Goal: Task Accomplishment & Management: Complete application form

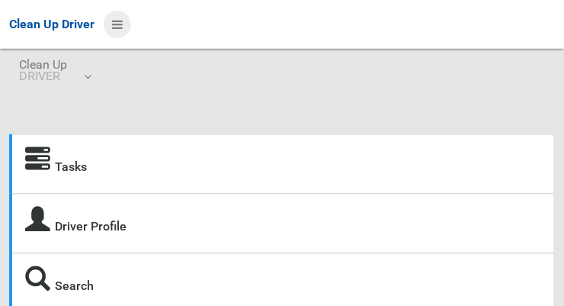
click at [123, 18] on icon at bounding box center [117, 24] width 11 height 26
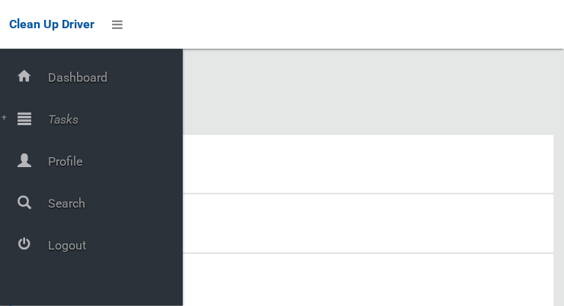
click at [79, 124] on span "Tasks" at bounding box center [113, 119] width 140 height 14
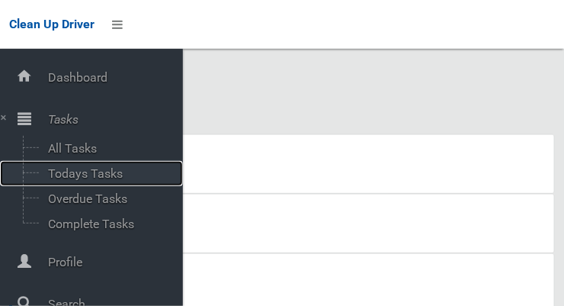
click at [100, 175] on span "Todays Tasks" at bounding box center [106, 173] width 127 height 14
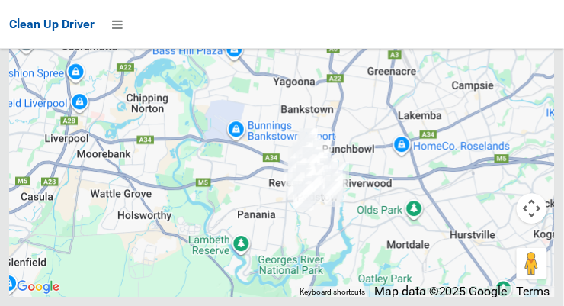
scroll to position [10095, 0]
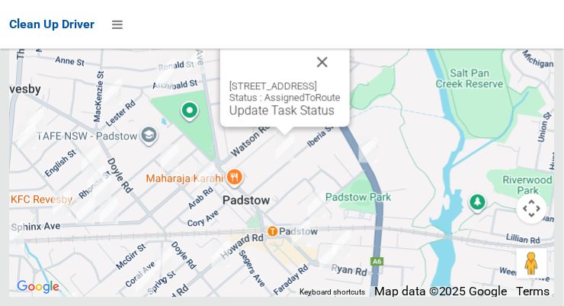
click at [341, 80] on button "Close" at bounding box center [322, 61] width 37 height 37
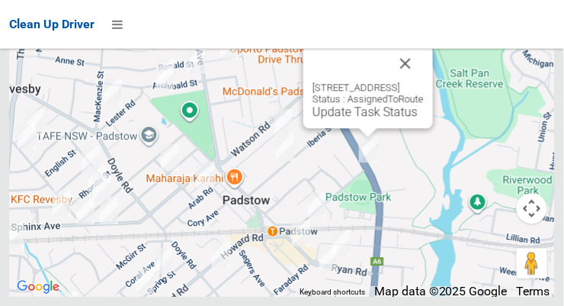
click at [424, 82] on button "Close" at bounding box center [406, 63] width 37 height 37
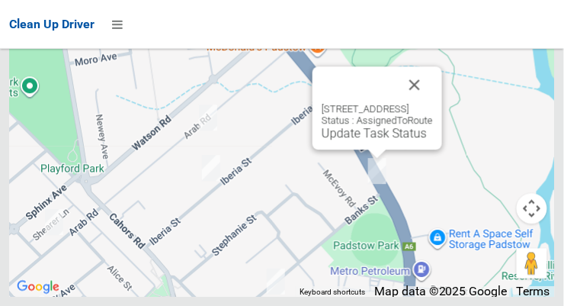
click at [433, 103] on button "Close" at bounding box center [415, 84] width 37 height 37
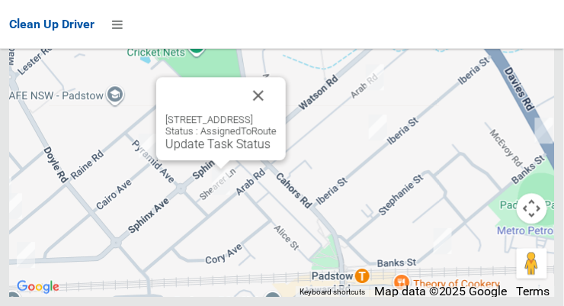
click at [277, 110] on button "Close" at bounding box center [258, 95] width 37 height 37
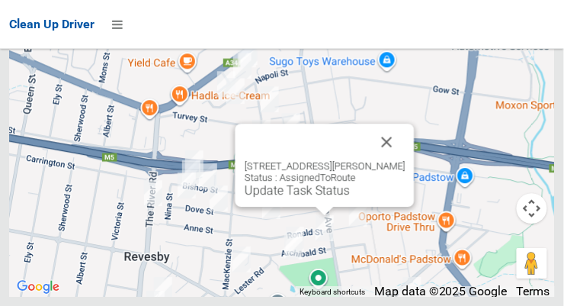
click at [403, 160] on button "Close" at bounding box center [387, 142] width 37 height 37
click at [397, 160] on button "Close" at bounding box center [387, 142] width 37 height 37
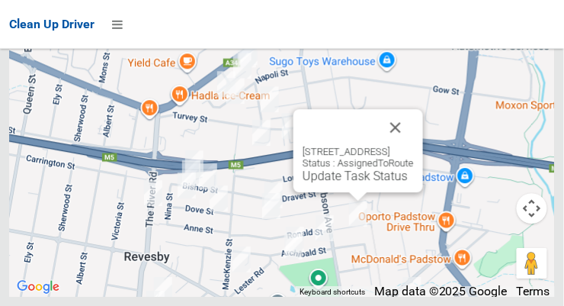
click at [414, 146] on button "Close" at bounding box center [396, 127] width 37 height 37
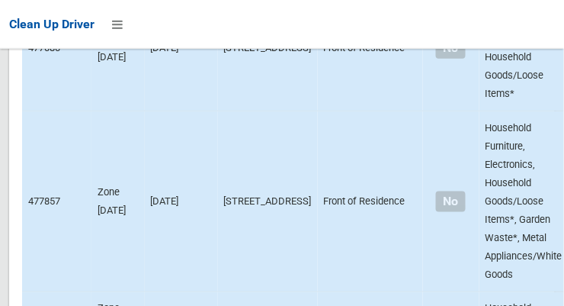
scroll to position [6387, 0]
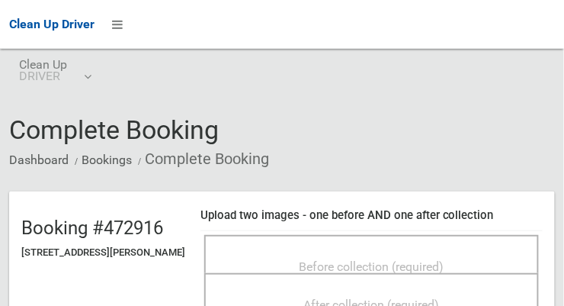
click at [391, 259] on span "Before collection (required)" at bounding box center [372, 266] width 145 height 14
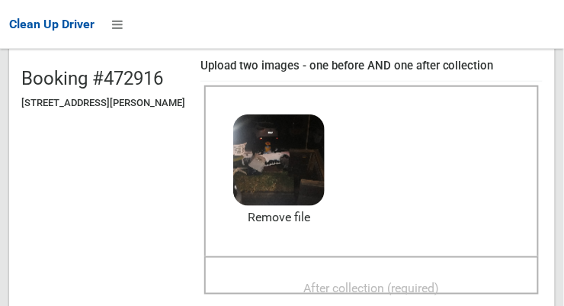
scroll to position [172, 0]
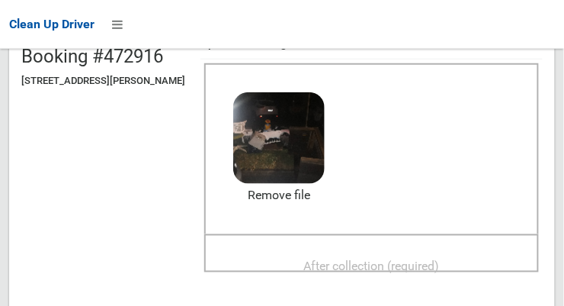
click at [394, 265] on span "After collection (required)" at bounding box center [372, 266] width 136 height 14
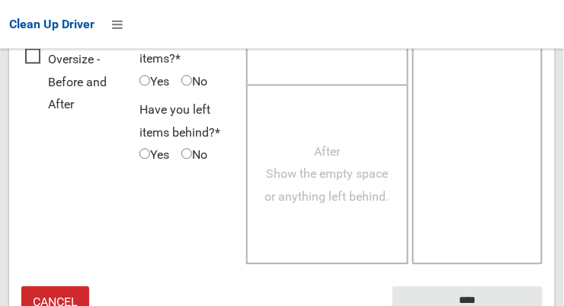
scroll to position [1379, 0]
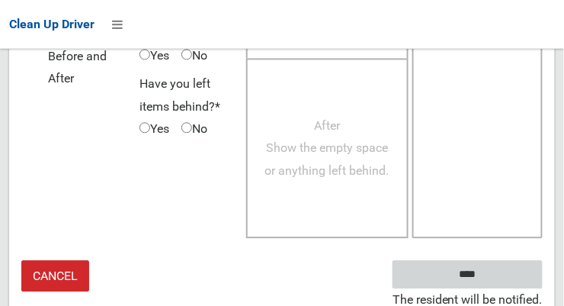
click at [490, 271] on input "****" at bounding box center [468, 274] width 150 height 28
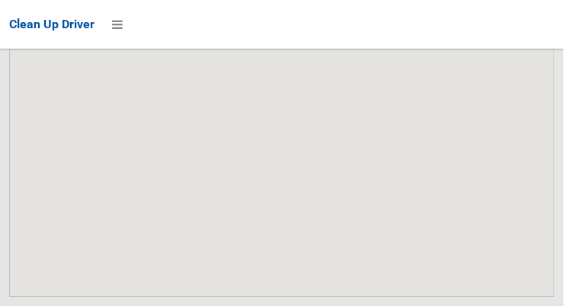
scroll to position [10095, 0]
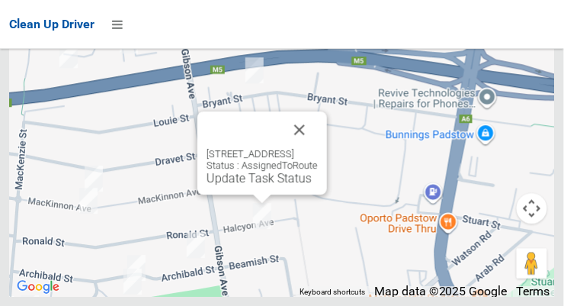
click at [318, 148] on button "Close" at bounding box center [299, 129] width 37 height 37
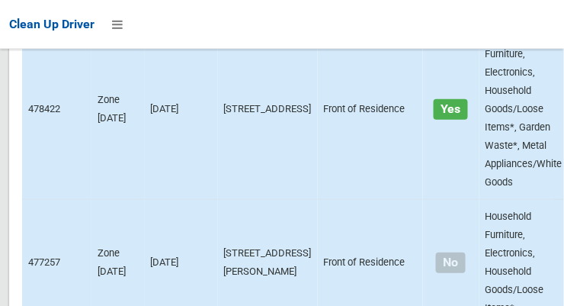
scroll to position [5363, 0]
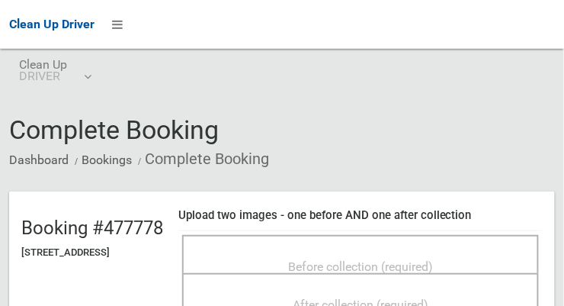
click at [433, 259] on span "Before collection (required)" at bounding box center [360, 266] width 145 height 14
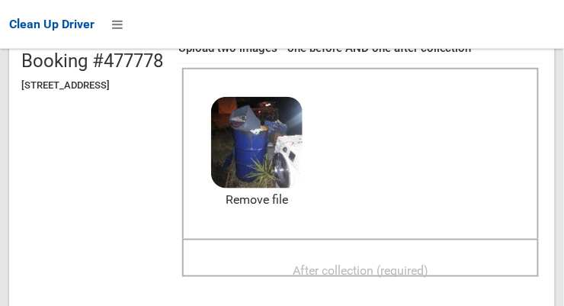
scroll to position [170, 0]
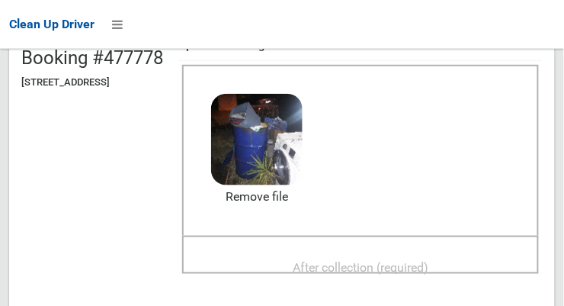
click at [375, 262] on span "After collection (required)" at bounding box center [361, 267] width 136 height 14
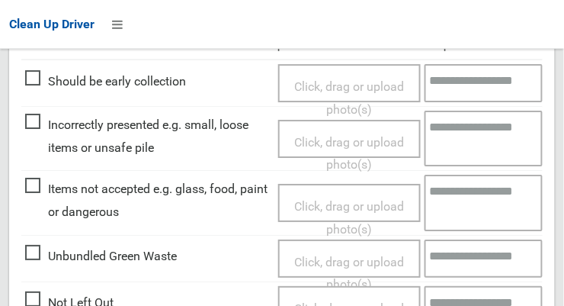
scroll to position [1379, 0]
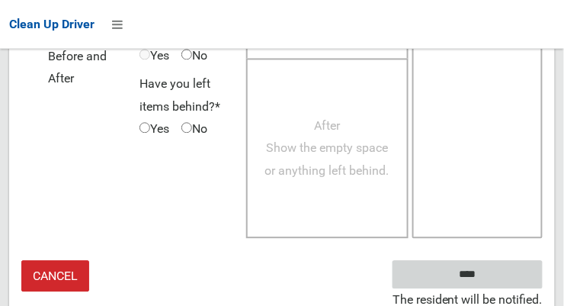
click at [472, 268] on input "****" at bounding box center [468, 274] width 150 height 28
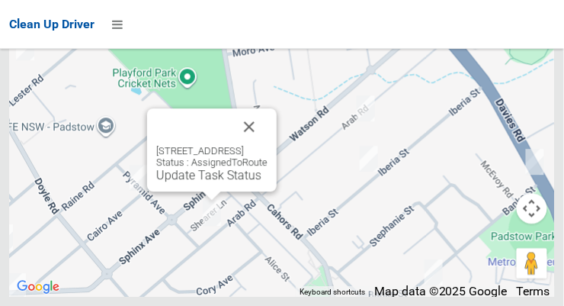
scroll to position [8600, 0]
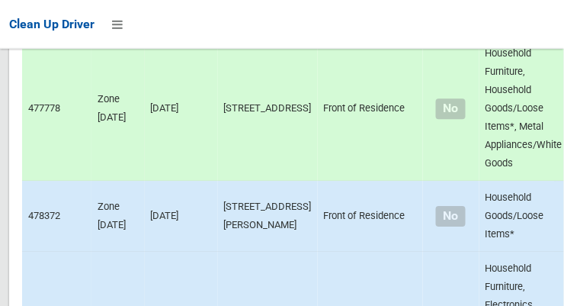
scroll to position [4177, 0]
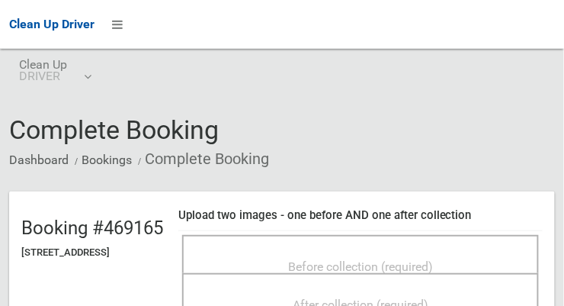
click at [415, 259] on span "Before collection (required)" at bounding box center [360, 266] width 145 height 14
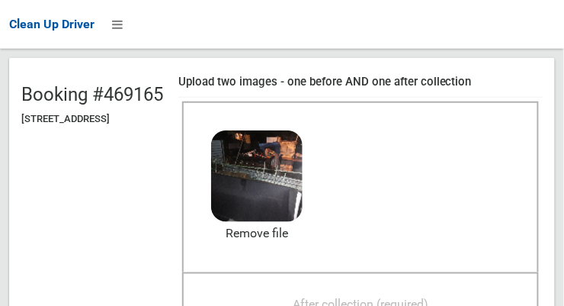
scroll to position [133, 0]
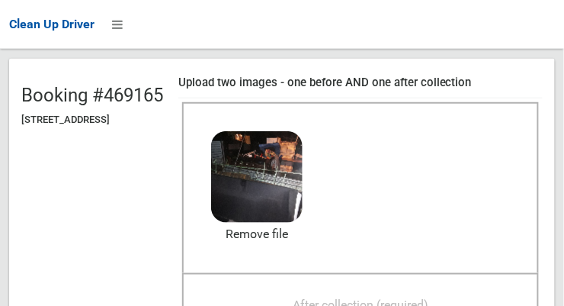
click at [388, 297] on span "After collection (required)" at bounding box center [361, 304] width 136 height 14
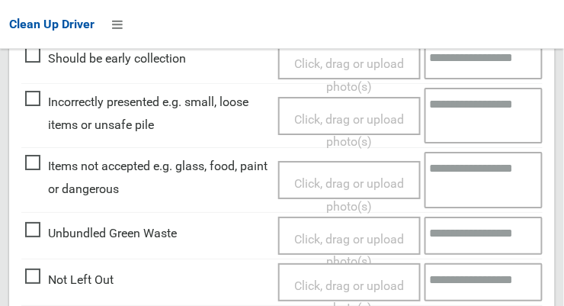
scroll to position [1379, 0]
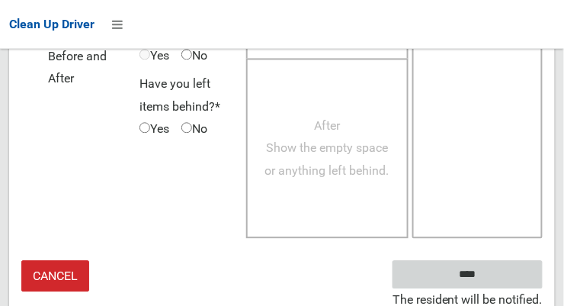
click at [490, 278] on input "****" at bounding box center [468, 274] width 150 height 28
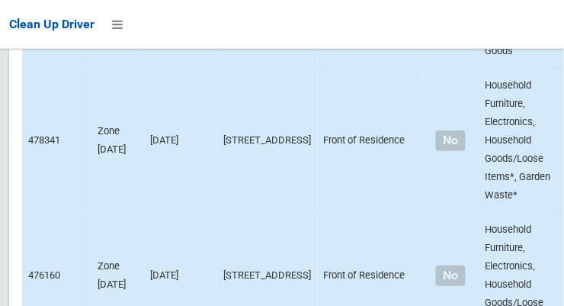
scroll to position [3603, 0]
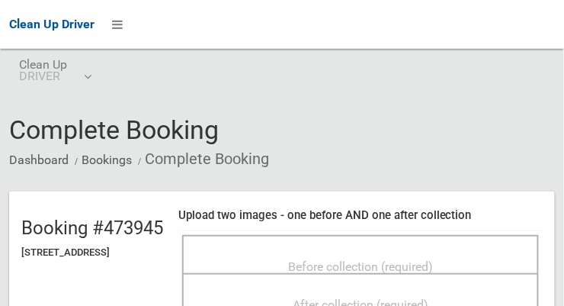
click at [415, 259] on span "Before collection (required)" at bounding box center [360, 266] width 145 height 14
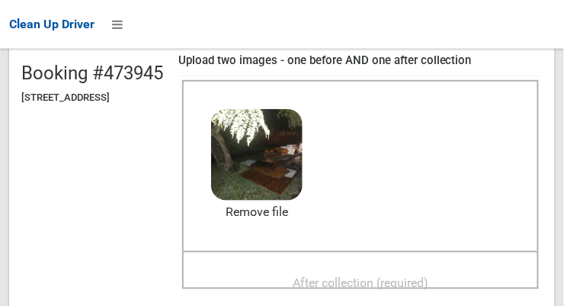
scroll to position [166, 0]
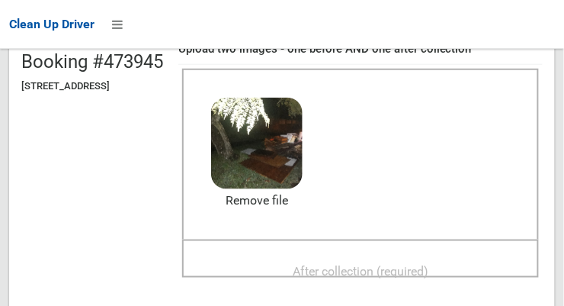
click at [397, 265] on span "After collection (required)" at bounding box center [361, 271] width 136 height 14
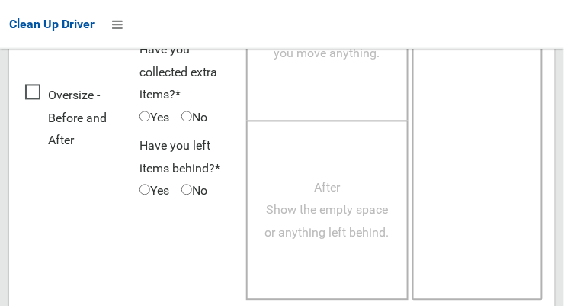
scroll to position [1379, 0]
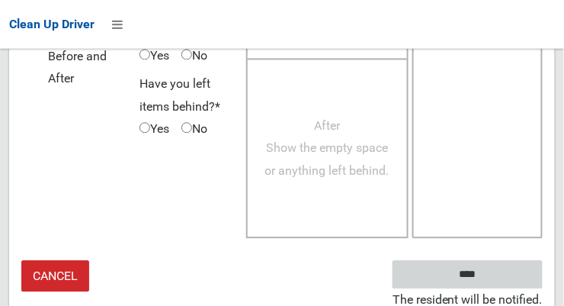
click at [490, 281] on input "****" at bounding box center [468, 274] width 150 height 28
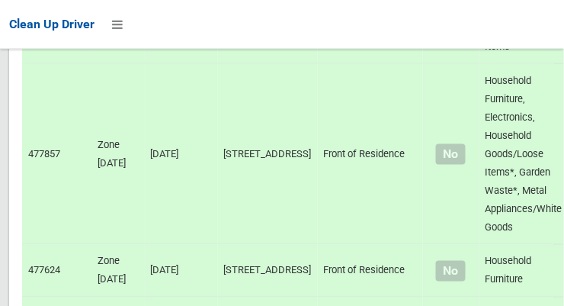
scroll to position [10095, 0]
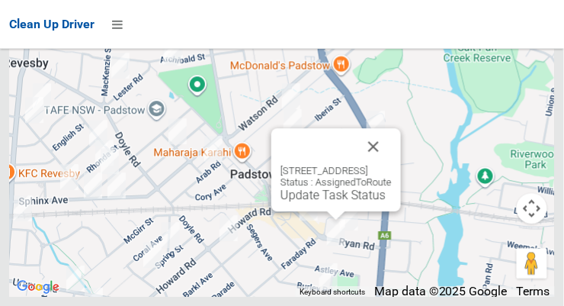
click at [392, 165] on button "Close" at bounding box center [373, 146] width 37 height 37
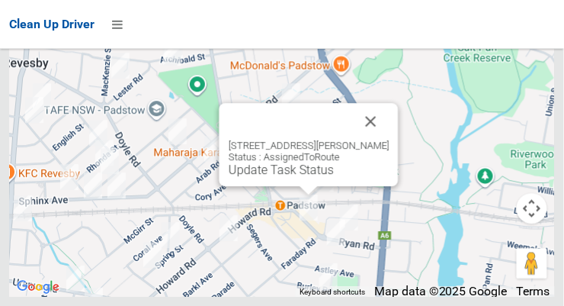
click at [390, 140] on button "Close" at bounding box center [371, 121] width 37 height 37
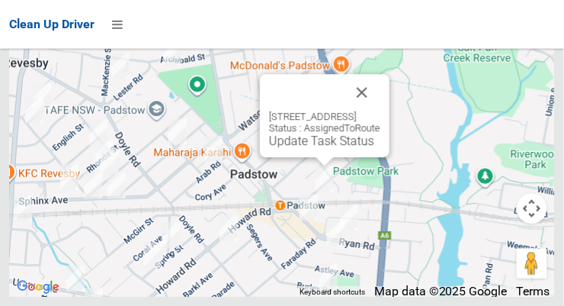
click at [381, 111] on button "Close" at bounding box center [362, 92] width 37 height 37
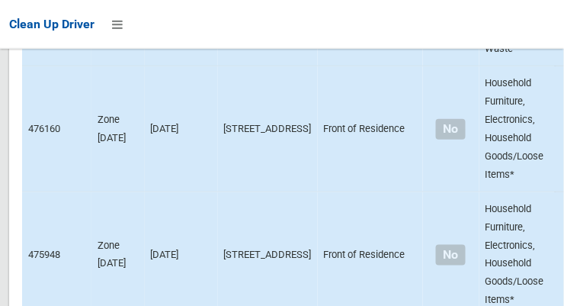
scroll to position [3748, 0]
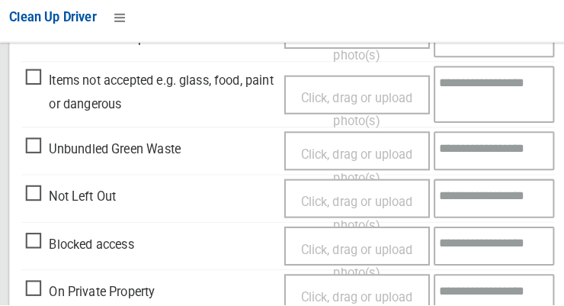
scroll to position [585, 0]
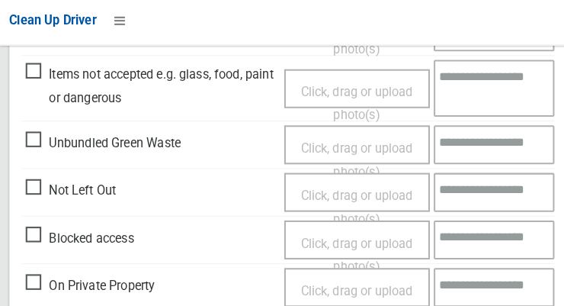
click at [342, 188] on span "Click, drag or upload photo(s)" at bounding box center [349, 206] width 110 height 37
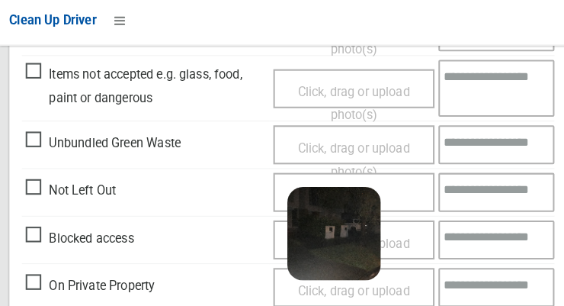
scroll to position [1114, 0]
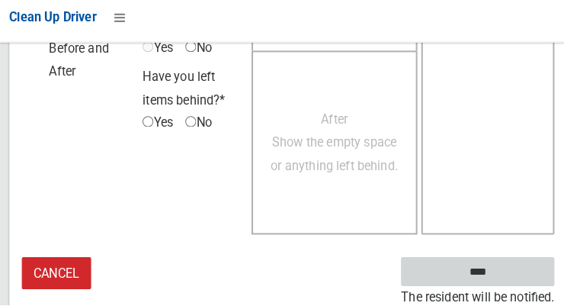
click at [500, 269] on input "****" at bounding box center [468, 273] width 150 height 28
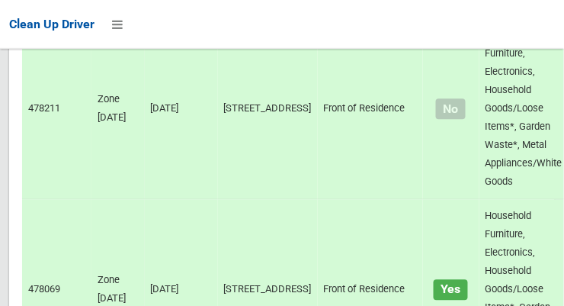
scroll to position [10095, 0]
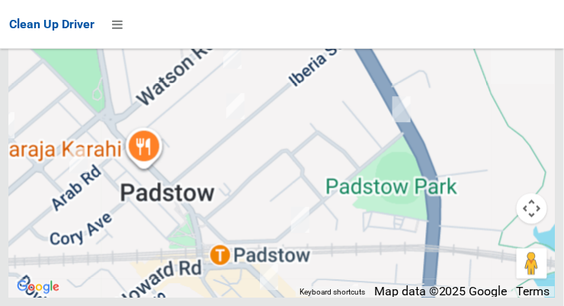
click at [310, 239] on img at bounding box center [300, 220] width 31 height 38
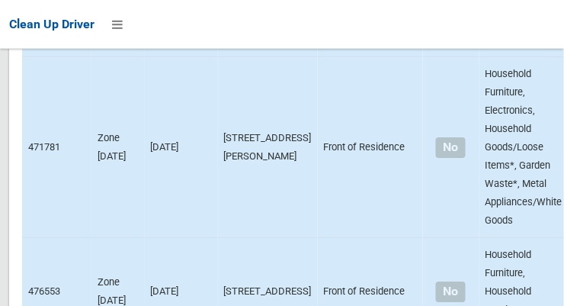
scroll to position [2480, 0]
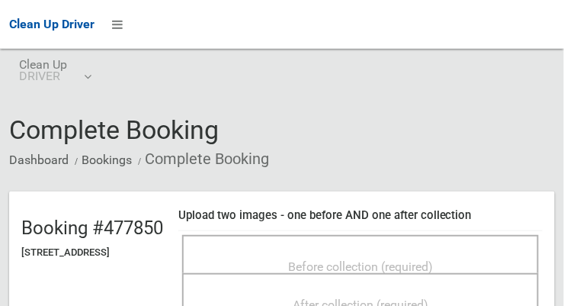
click at [398, 259] on span "Before collection (required)" at bounding box center [360, 266] width 145 height 14
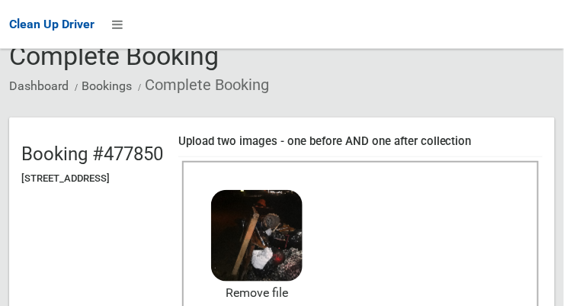
scroll to position [166, 0]
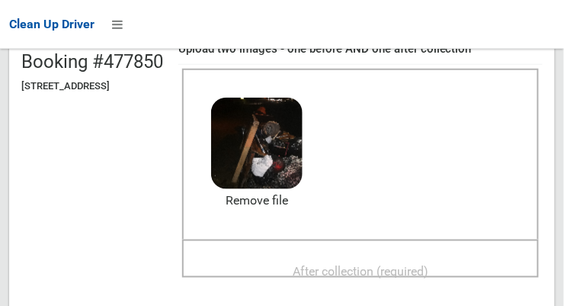
click at [399, 267] on span "After collection (required)" at bounding box center [361, 271] width 136 height 14
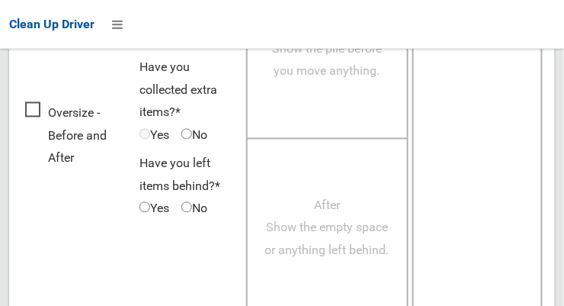
scroll to position [1379, 0]
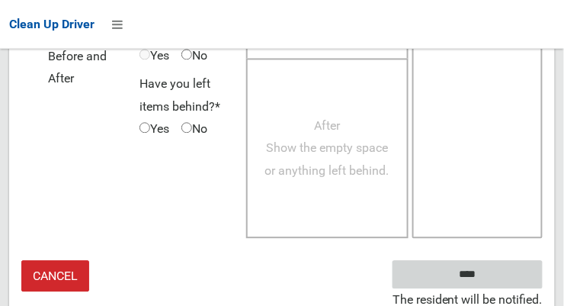
click at [490, 281] on input "****" at bounding box center [468, 274] width 150 height 28
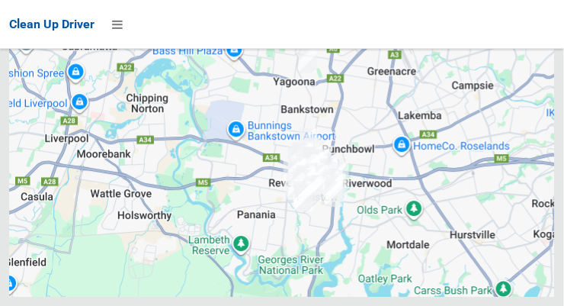
scroll to position [10095, 0]
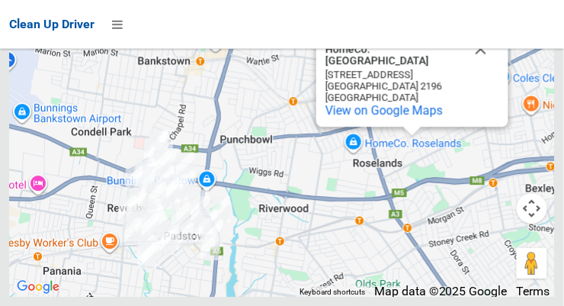
click at [320, 231] on div "HomeCo. Roselands HomeCo. Roselands 24 Roselands Ave Roselands NSW 2196 Austral…" at bounding box center [282, 105] width 546 height 381
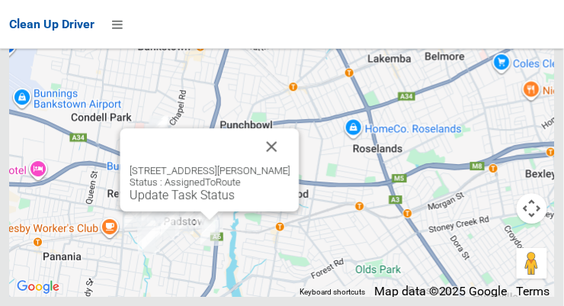
click at [280, 165] on button "Close" at bounding box center [272, 146] width 37 height 37
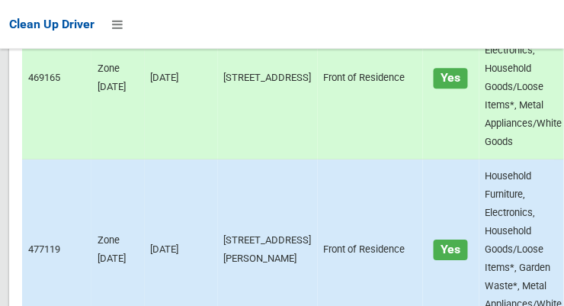
scroll to position [3331, 0]
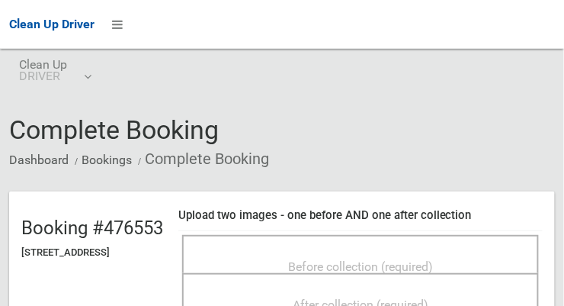
click at [410, 259] on span "Before collection (required)" at bounding box center [360, 266] width 145 height 14
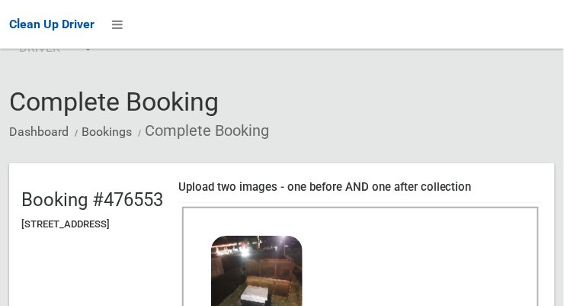
scroll to position [159, 0]
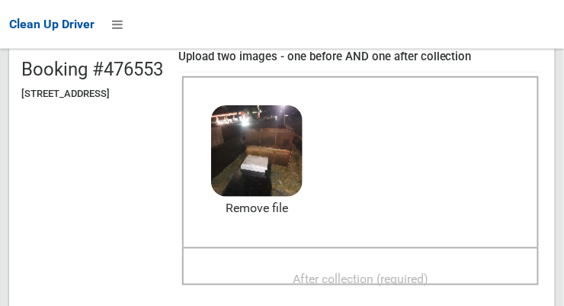
click at [391, 272] on span "After collection (required)" at bounding box center [361, 279] width 136 height 14
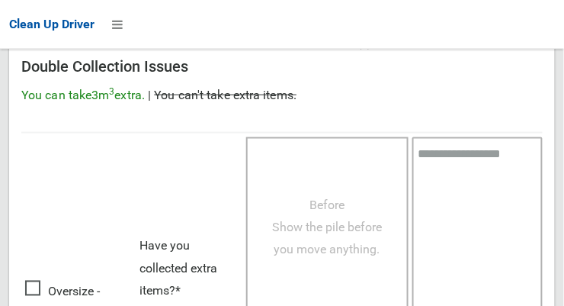
scroll to position [1379, 0]
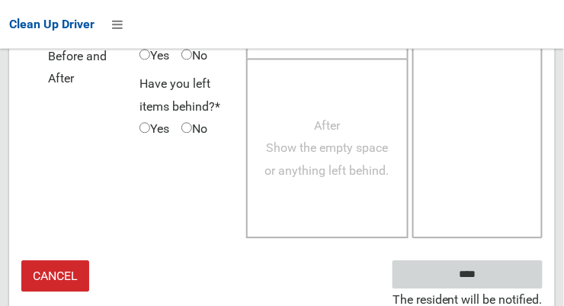
click at [490, 269] on input "****" at bounding box center [468, 274] width 150 height 28
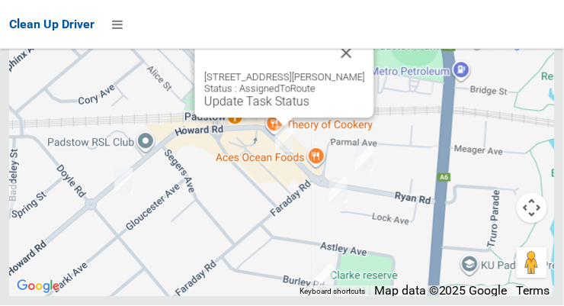
scroll to position [10095, 0]
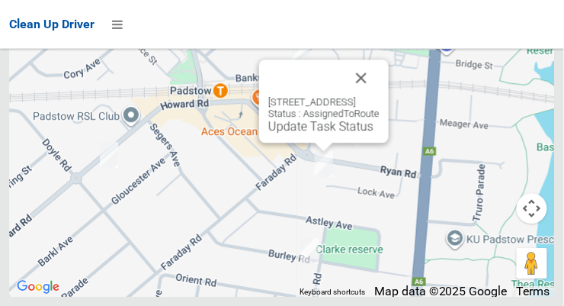
click at [380, 96] on button "Close" at bounding box center [361, 77] width 37 height 37
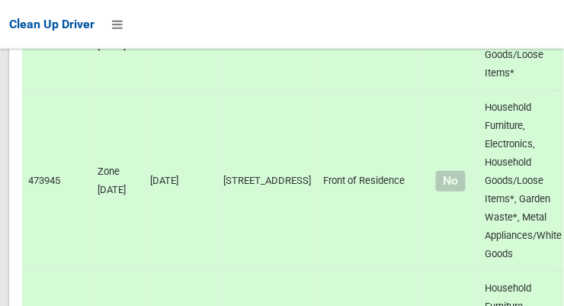
scroll to position [2735, 0]
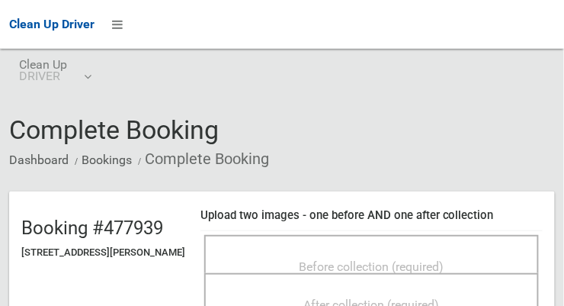
click at [385, 259] on span "Before collection (required)" at bounding box center [372, 266] width 145 height 14
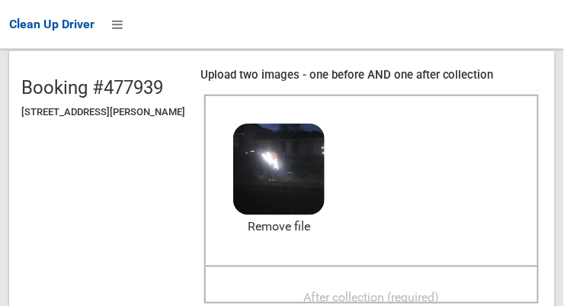
scroll to position [141, 0]
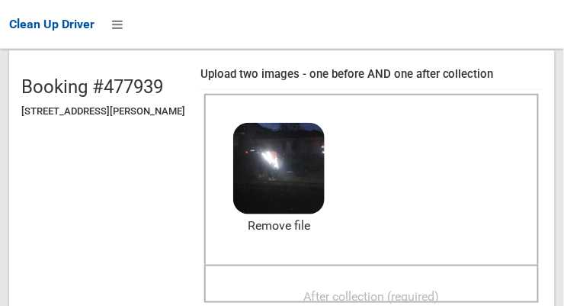
click at [370, 289] on span "After collection (required)" at bounding box center [372, 296] width 136 height 14
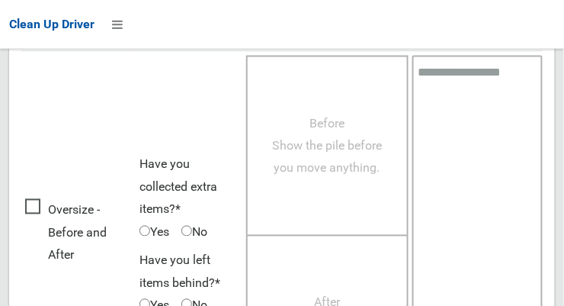
scroll to position [1379, 0]
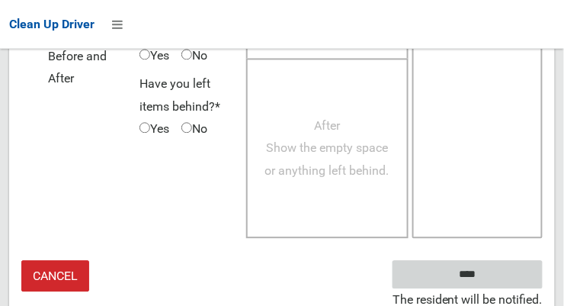
click at [474, 275] on input "****" at bounding box center [468, 274] width 150 height 28
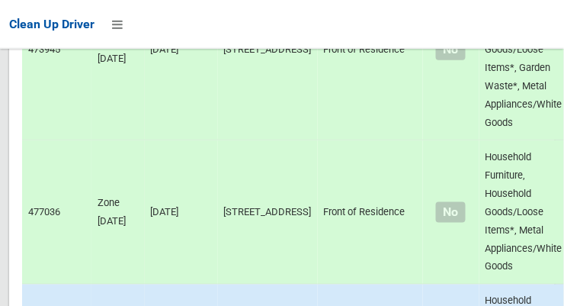
scroll to position [2898, 0]
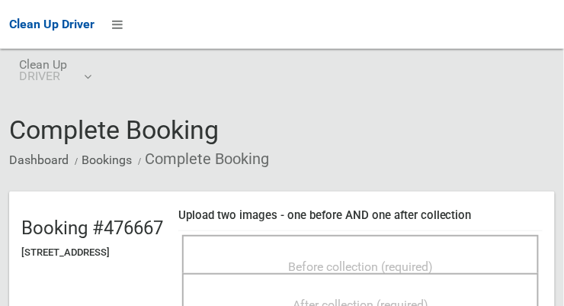
click at [429, 259] on span "Before collection (required)" at bounding box center [360, 266] width 145 height 14
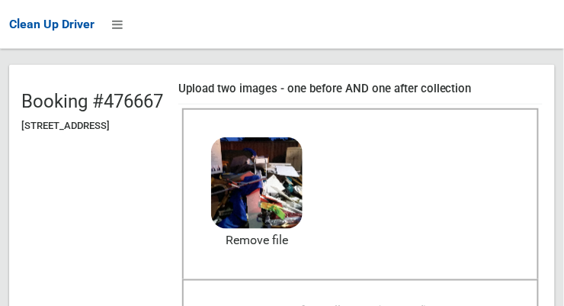
scroll to position [133, 0]
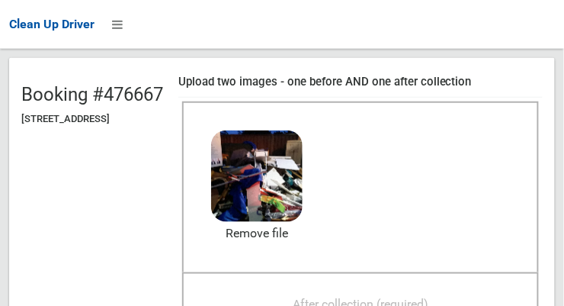
click at [371, 307] on span "After collection (required)" at bounding box center [361, 304] width 136 height 14
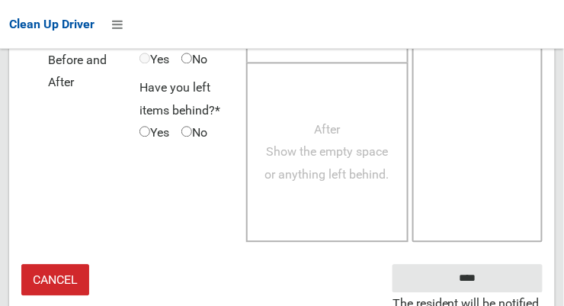
scroll to position [1379, 0]
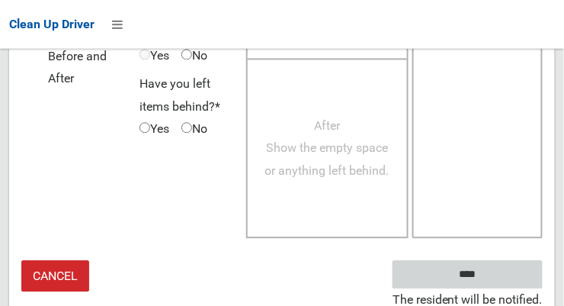
click at [470, 272] on input "****" at bounding box center [468, 274] width 150 height 28
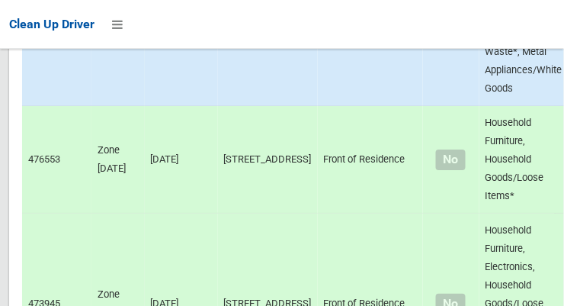
scroll to position [2606, 0]
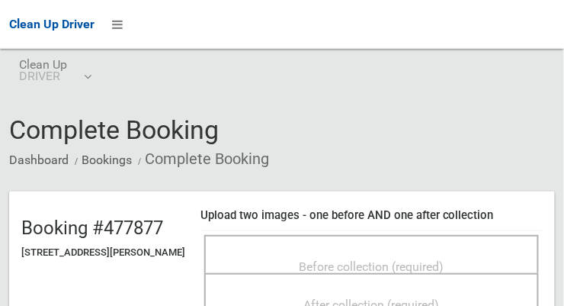
click at [387, 259] on span "Before collection (required)" at bounding box center [372, 266] width 145 height 14
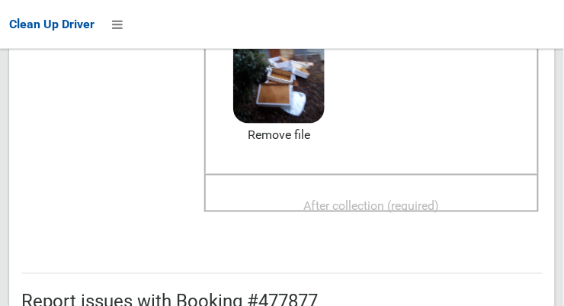
scroll to position [235, 0]
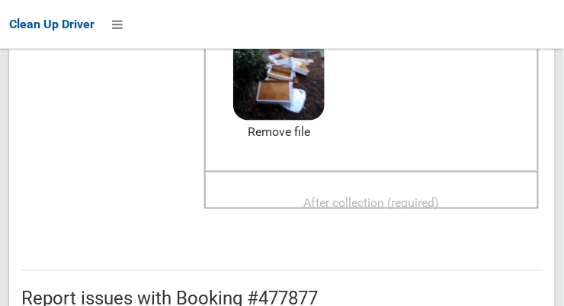
click at [424, 200] on span "After collection (required)" at bounding box center [372, 202] width 136 height 14
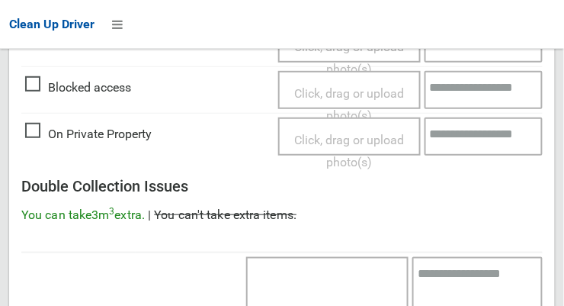
scroll to position [1379, 0]
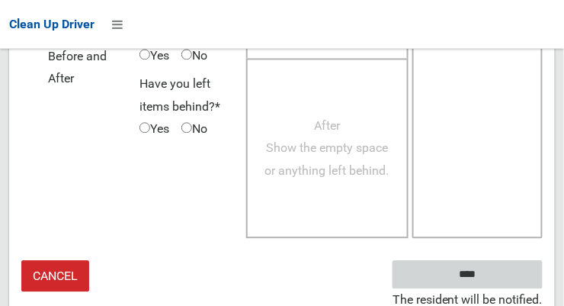
click at [490, 272] on input "****" at bounding box center [468, 274] width 150 height 28
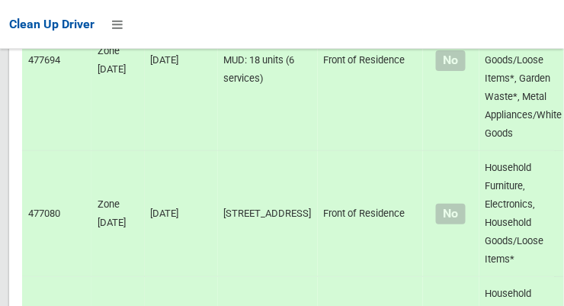
scroll to position [10095, 0]
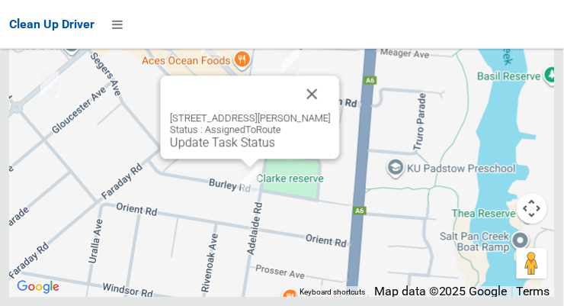
click at [319, 112] on button "Close" at bounding box center [312, 94] width 37 height 37
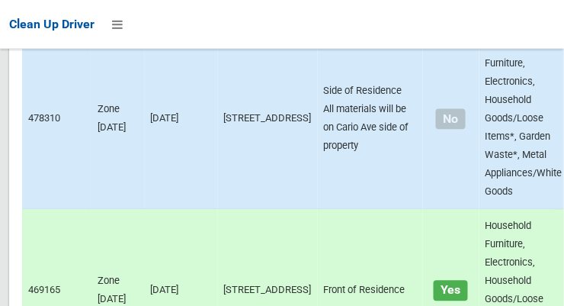
scroll to position [3121, 0]
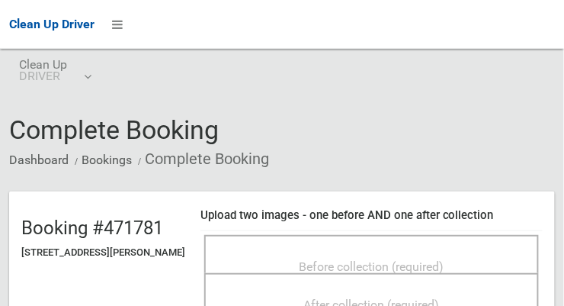
click at [342, 259] on span "Before collection (required)" at bounding box center [372, 266] width 145 height 14
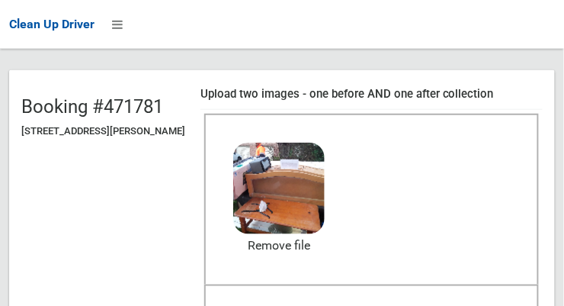
scroll to position [146, 0]
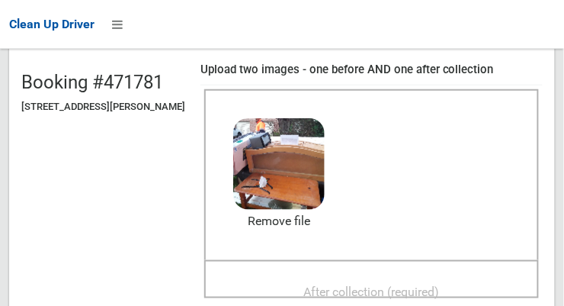
click at [385, 285] on span "After collection (required)" at bounding box center [372, 292] width 136 height 14
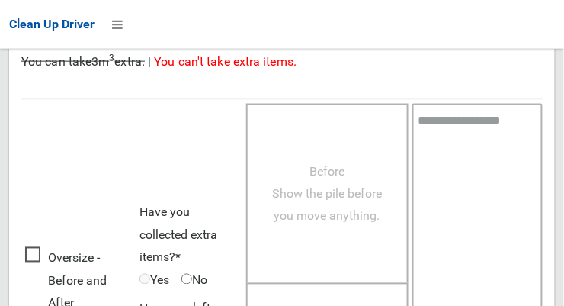
scroll to position [1379, 0]
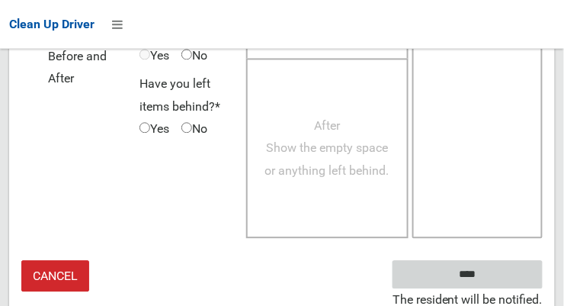
click at [500, 268] on input "****" at bounding box center [468, 274] width 150 height 28
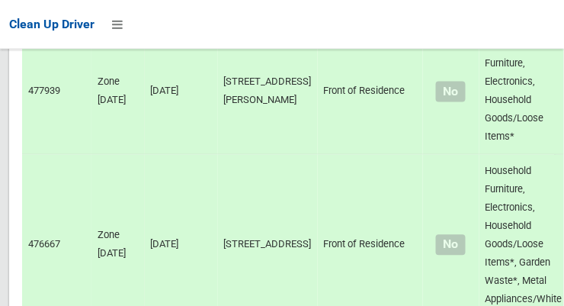
scroll to position [2199, 0]
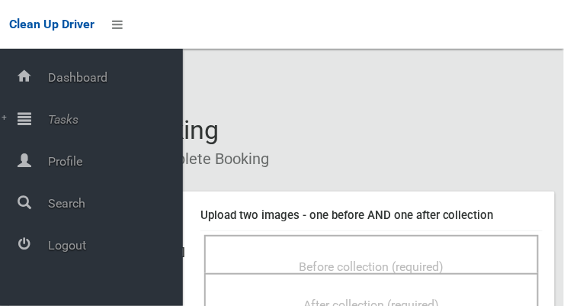
click at [77, 246] on span "Logout" at bounding box center [113, 245] width 140 height 14
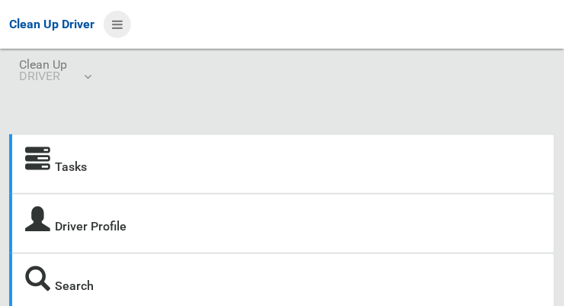
click at [114, 24] on icon at bounding box center [117, 24] width 11 height 26
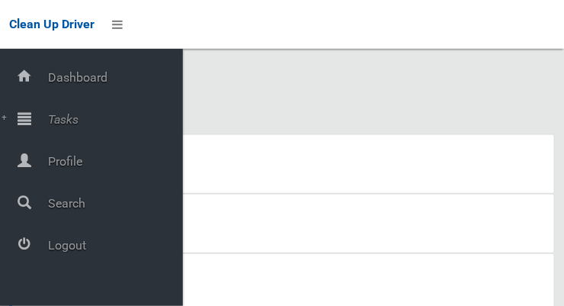
click at [79, 126] on span "Tasks" at bounding box center [113, 119] width 140 height 14
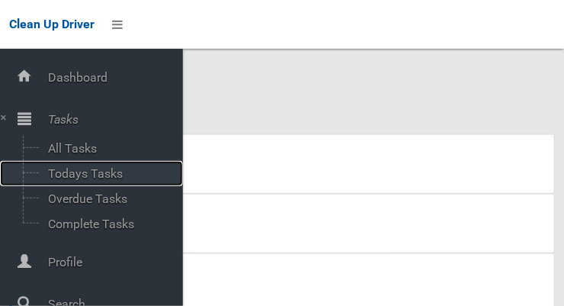
click at [102, 174] on span "Todays Tasks" at bounding box center [106, 173] width 127 height 14
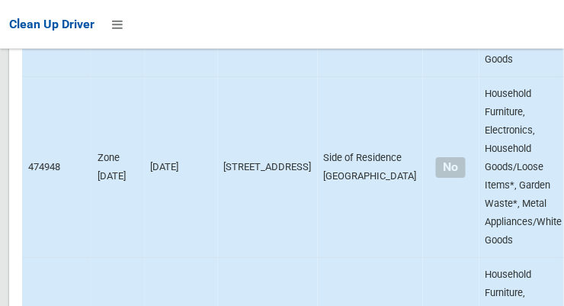
scroll to position [10013, 0]
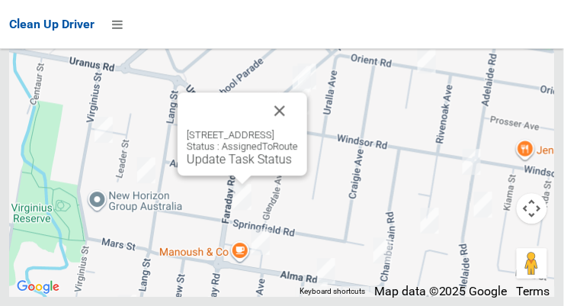
click at [298, 129] on button "Close" at bounding box center [280, 110] width 37 height 37
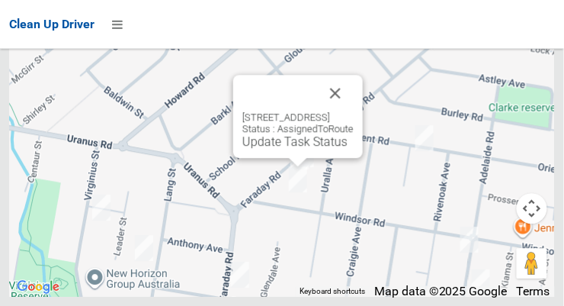
click at [354, 111] on button "Close" at bounding box center [335, 93] width 37 height 37
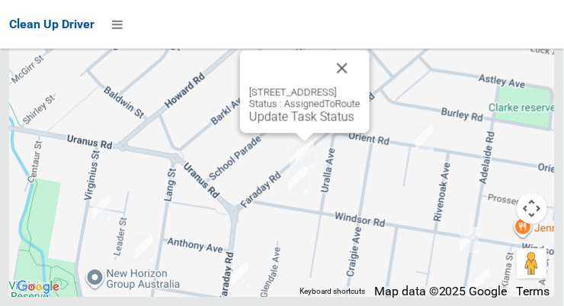
click at [361, 86] on button "Close" at bounding box center [342, 68] width 37 height 37
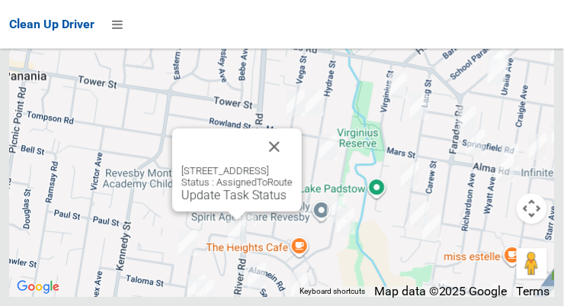
click at [293, 165] on button "Close" at bounding box center [274, 146] width 37 height 37
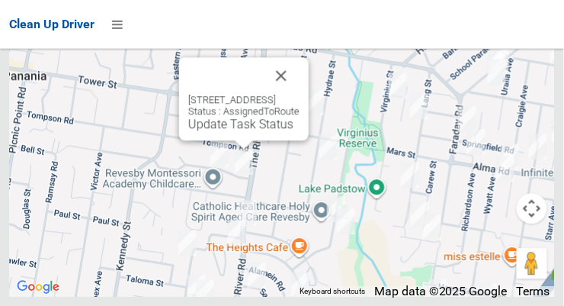
click at [300, 94] on button "Close" at bounding box center [281, 75] width 37 height 37
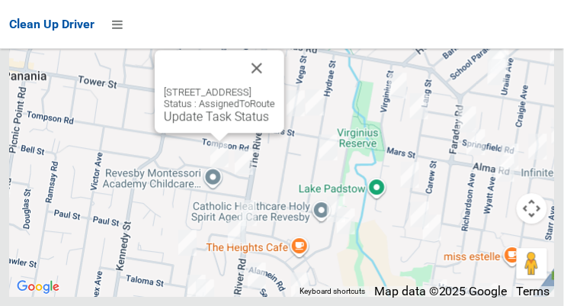
click at [275, 86] on button "Close" at bounding box center [257, 68] width 37 height 37
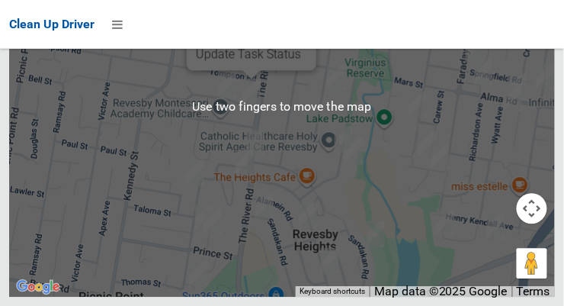
scroll to position [9920, 0]
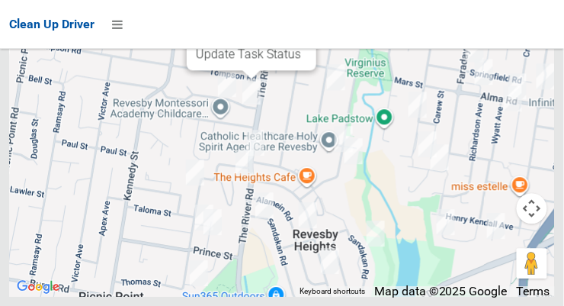
click at [307, 24] on button "Close" at bounding box center [289, 5] width 37 height 37
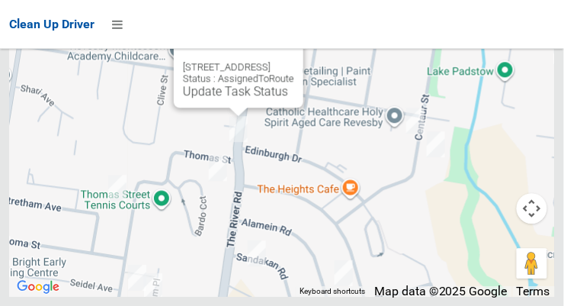
click at [294, 61] on button "Close" at bounding box center [276, 42] width 37 height 37
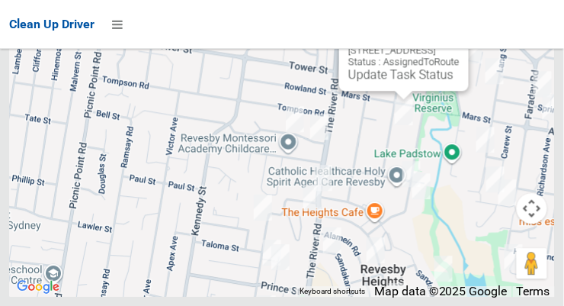
click at [460, 44] on button "Close" at bounding box center [441, 26] width 37 height 37
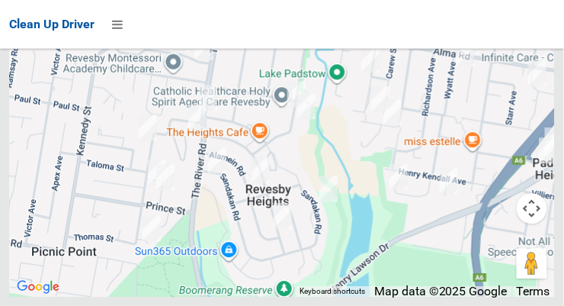
scroll to position [9918, 0]
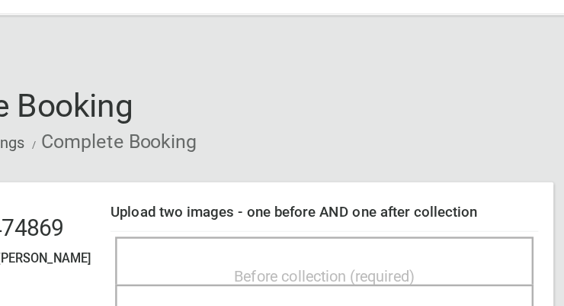
scroll to position [8, 0]
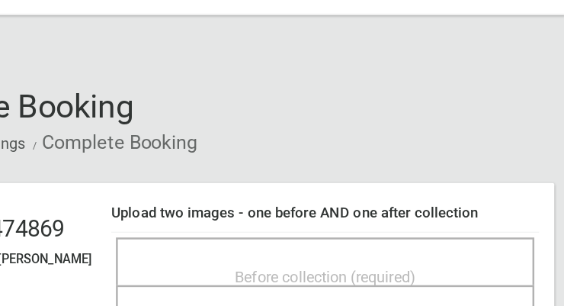
click at [460, 251] on div "Before collection (required)" at bounding box center [371, 257] width 301 height 28
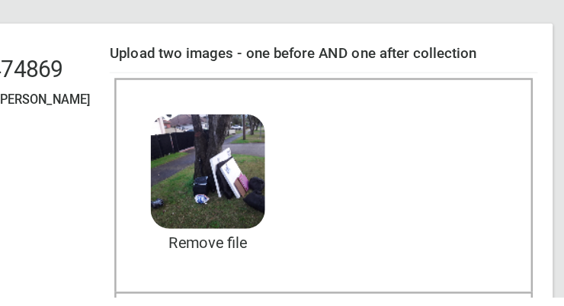
scroll to position [106, 0]
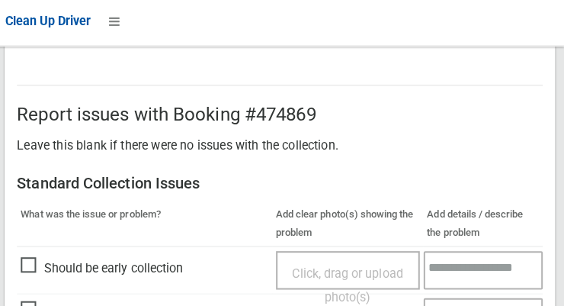
scroll to position [1379, 0]
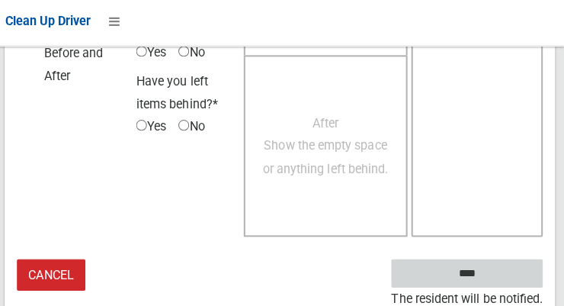
click at [478, 272] on input "****" at bounding box center [468, 274] width 150 height 28
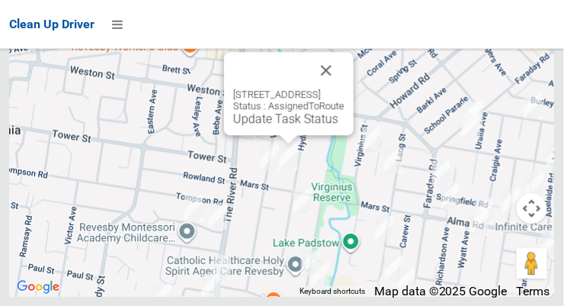
scroll to position [8666, 0]
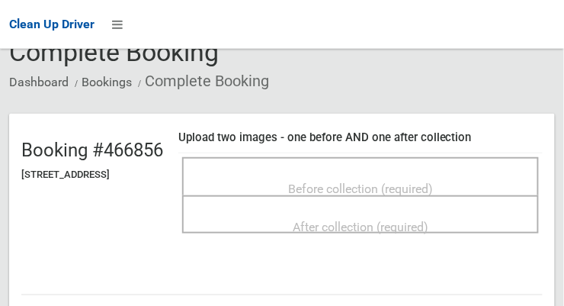
scroll to position [79, 0]
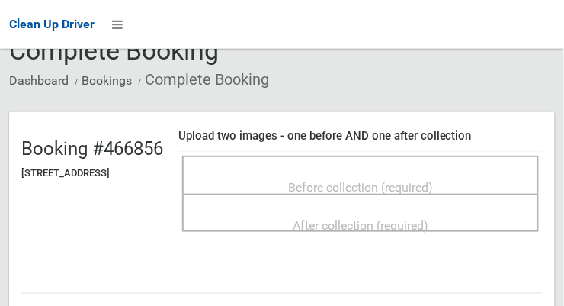
click at [429, 172] on div "Before collection (required)" at bounding box center [360, 186] width 323 height 28
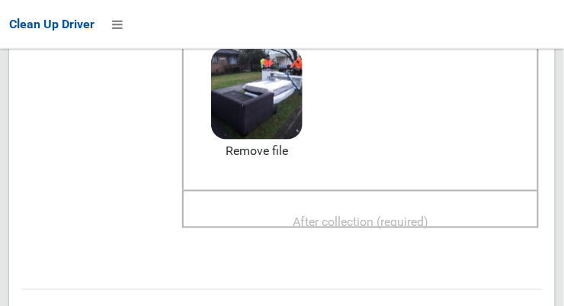
scroll to position [213, 0]
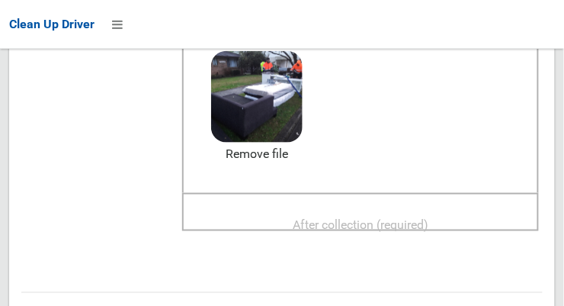
click at [364, 217] on span "After collection (required)" at bounding box center [361, 224] width 136 height 14
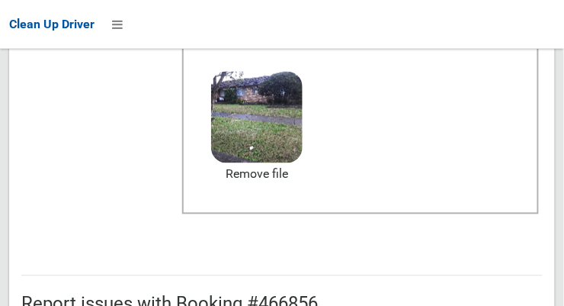
scroll to position [918, 0]
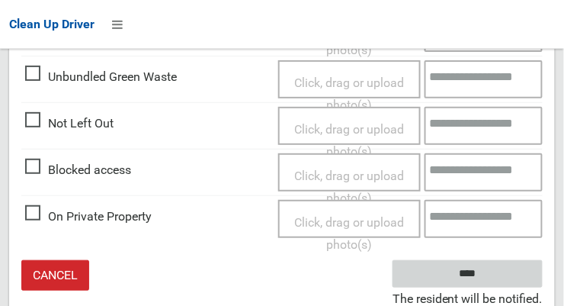
click at [490, 275] on input "****" at bounding box center [468, 274] width 150 height 28
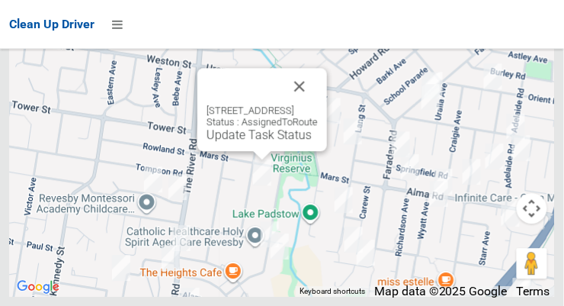
scroll to position [8852, 0]
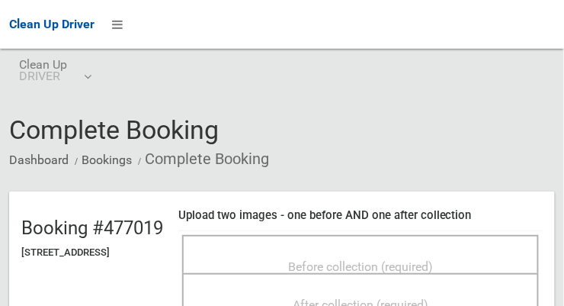
click at [423, 252] on div "Before collection (required)" at bounding box center [360, 266] width 323 height 28
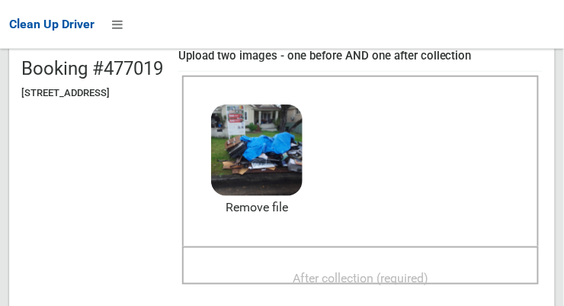
scroll to position [158, 0]
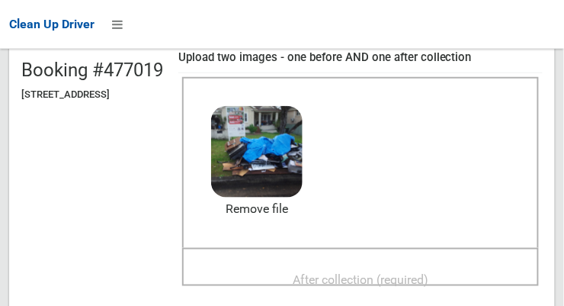
click at [363, 272] on span "After collection (required)" at bounding box center [361, 279] width 136 height 14
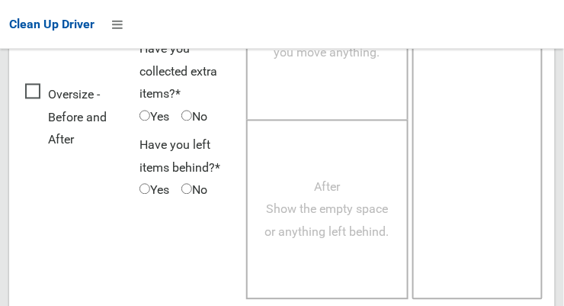
scroll to position [1379, 0]
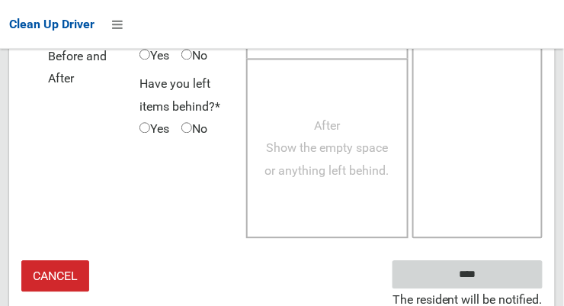
click at [489, 281] on input "****" at bounding box center [468, 274] width 150 height 28
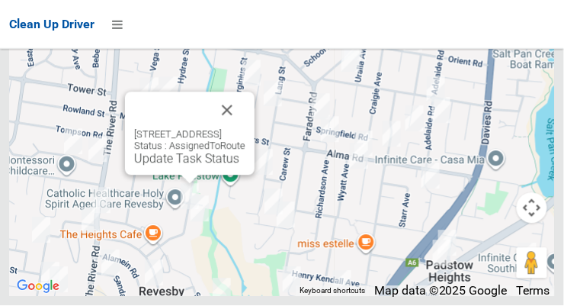
scroll to position [8928, 0]
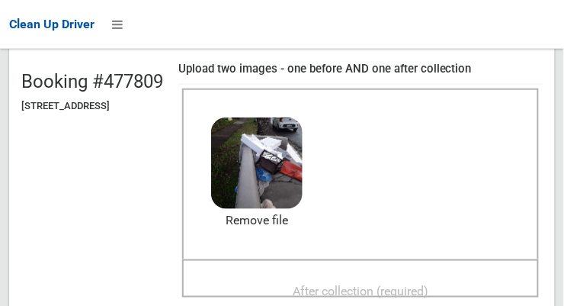
scroll to position [145, 0]
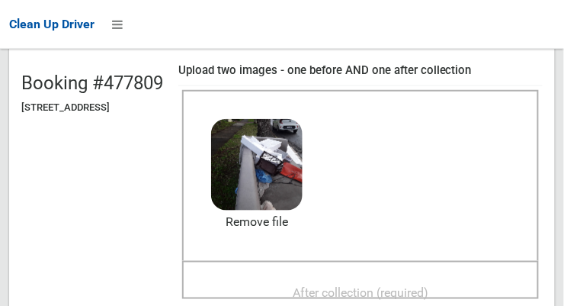
click at [386, 285] on span "After collection (required)" at bounding box center [361, 292] width 136 height 14
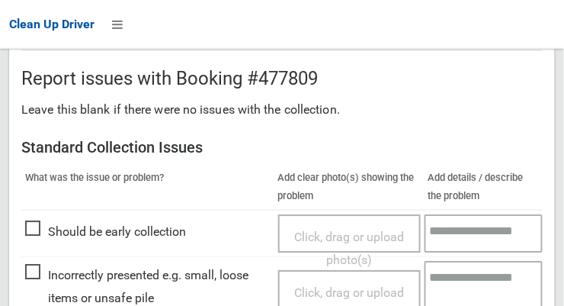
scroll to position [1379, 0]
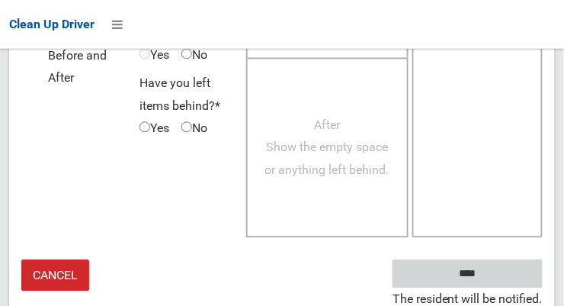
click at [497, 265] on input "****" at bounding box center [468, 274] width 150 height 28
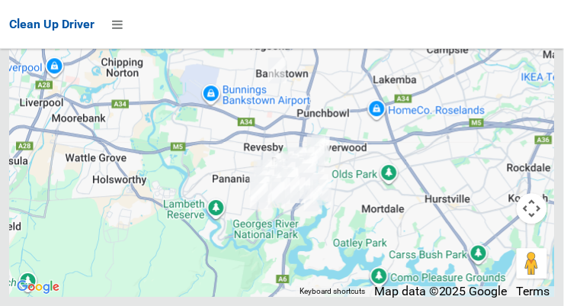
scroll to position [9037, 0]
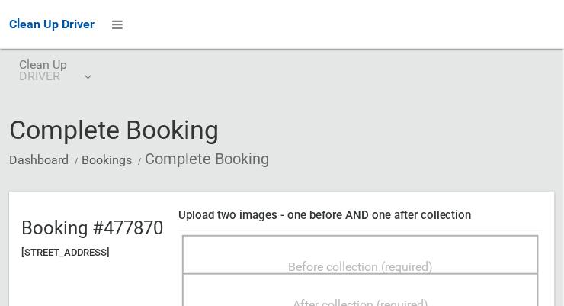
click at [422, 252] on div "Before collection (required)" at bounding box center [360, 266] width 323 height 28
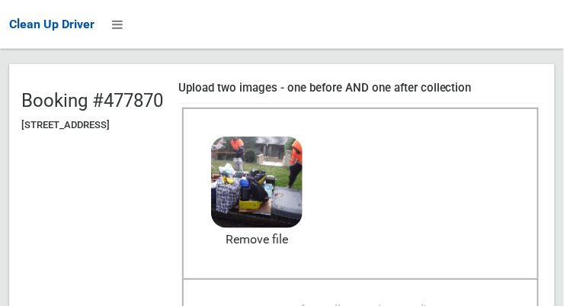
scroll to position [130, 0]
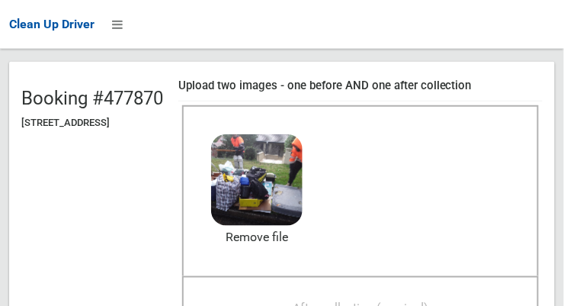
click at [405, 301] on span "After collection (required)" at bounding box center [361, 308] width 136 height 14
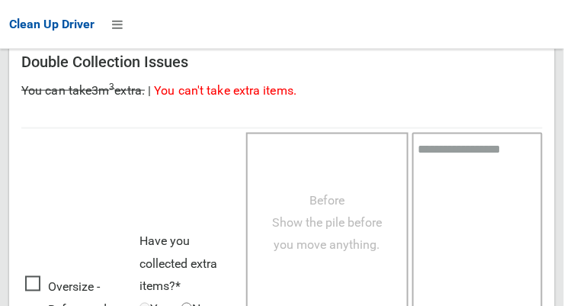
scroll to position [1379, 0]
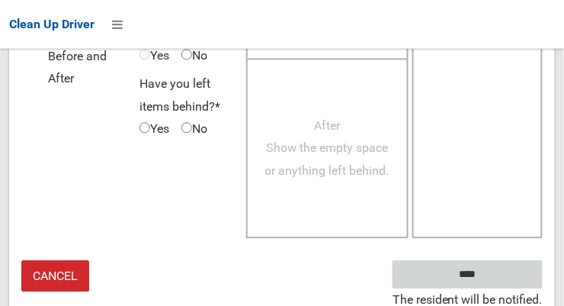
click at [490, 275] on input "****" at bounding box center [468, 274] width 150 height 28
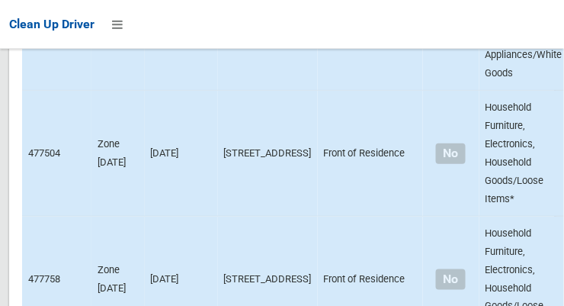
scroll to position [10013, 0]
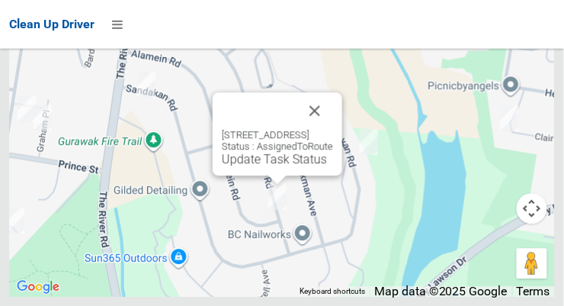
click at [333, 129] on button "Close" at bounding box center [315, 110] width 37 height 37
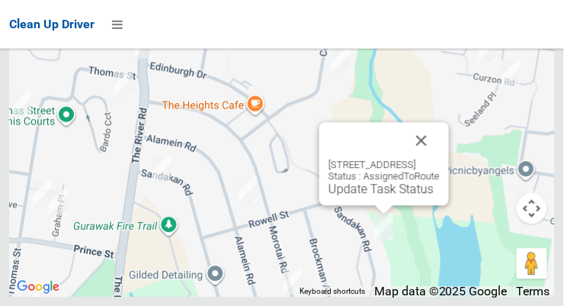
scroll to position [8248, 0]
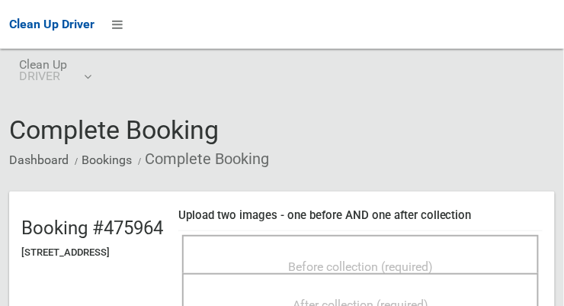
click at [409, 272] on span "Before collection (required)" at bounding box center [360, 266] width 145 height 14
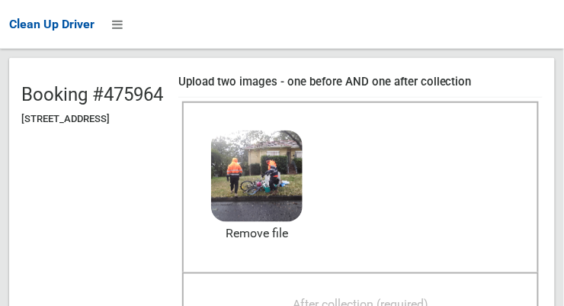
scroll to position [153, 0]
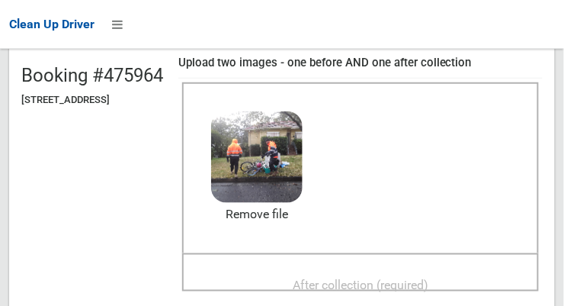
click at [422, 288] on span "After collection (required)" at bounding box center [361, 285] width 136 height 14
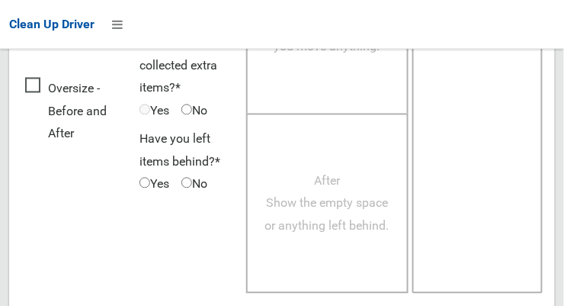
scroll to position [1391, 0]
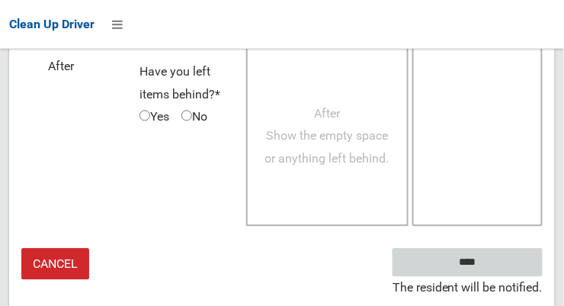
click at [490, 276] on input "****" at bounding box center [468, 262] width 150 height 28
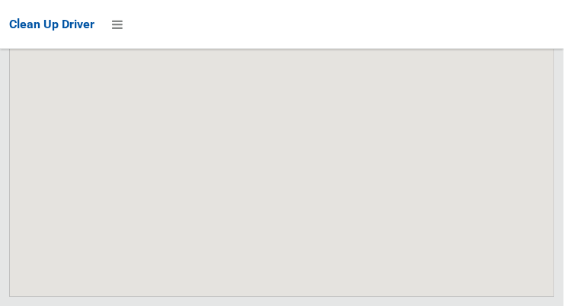
scroll to position [10013, 0]
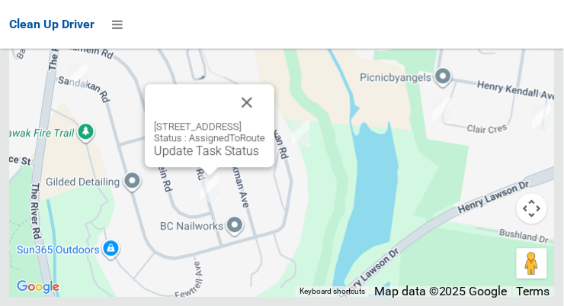
click at [265, 121] on button "Close" at bounding box center [247, 102] width 37 height 37
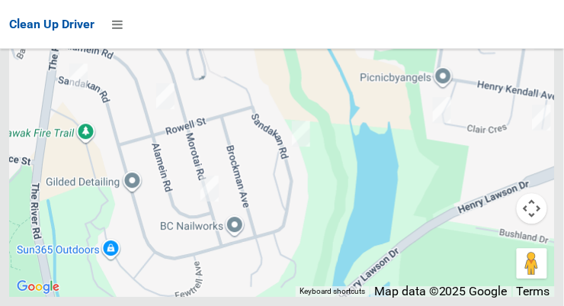
scroll to position [8057, 0]
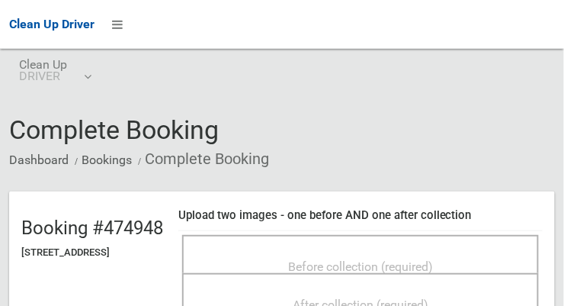
click at [431, 259] on span "Before collection (required)" at bounding box center [360, 266] width 145 height 14
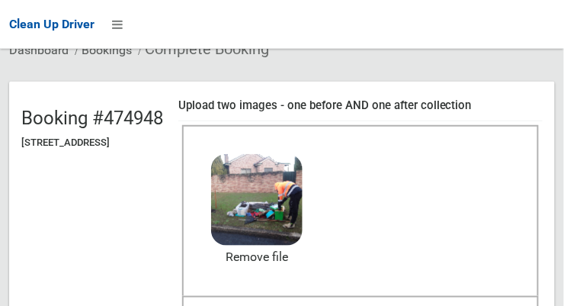
scroll to position [133, 0]
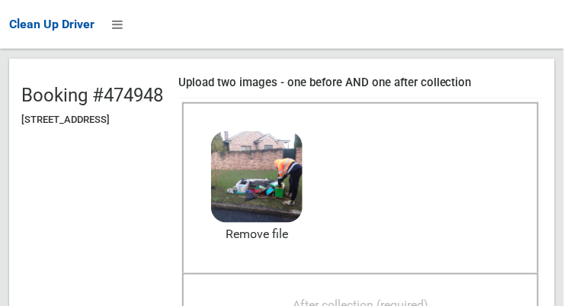
click at [413, 299] on span "After collection (required)" at bounding box center [361, 304] width 136 height 14
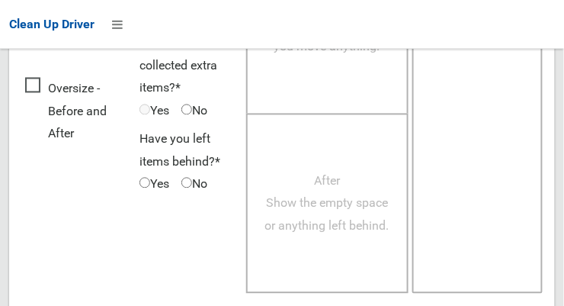
scroll to position [1379, 0]
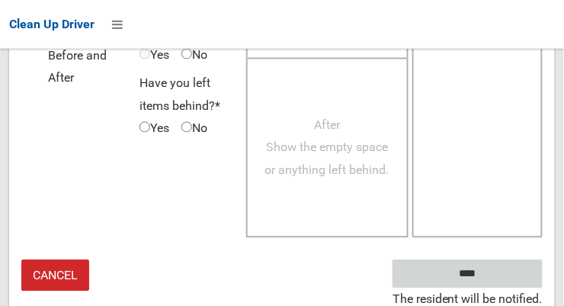
click at [490, 269] on input "****" at bounding box center [468, 274] width 150 height 28
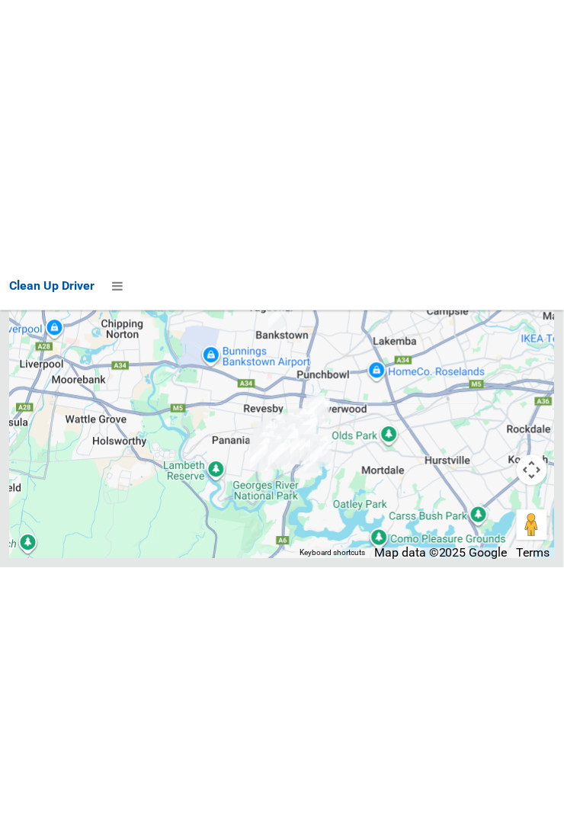
scroll to position [7799, 0]
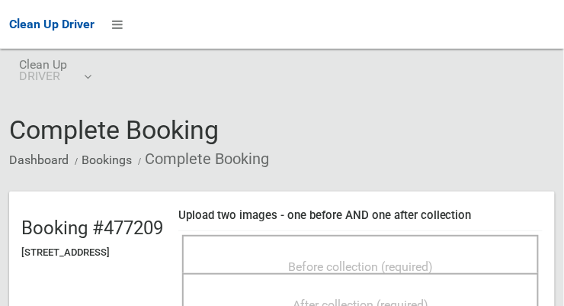
click at [423, 264] on div "Before collection (required)" at bounding box center [360, 266] width 323 height 28
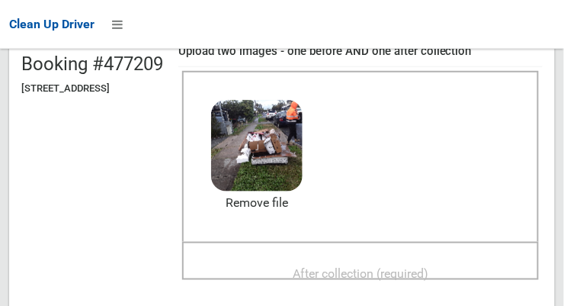
scroll to position [162, 0]
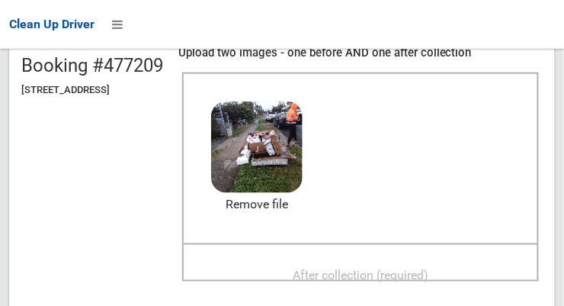
click at [390, 279] on span "After collection (required)" at bounding box center [361, 275] width 136 height 14
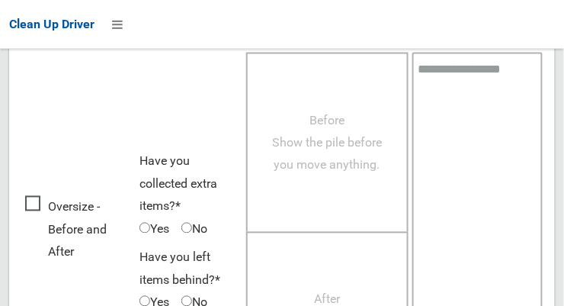
scroll to position [1391, 0]
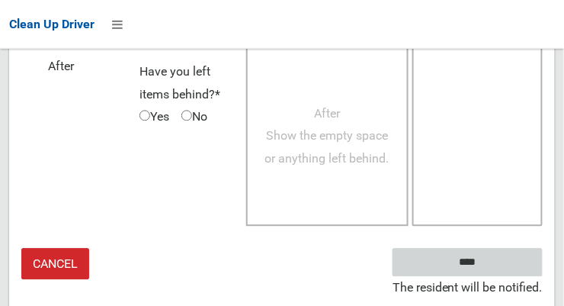
click at [490, 273] on input "****" at bounding box center [468, 262] width 150 height 28
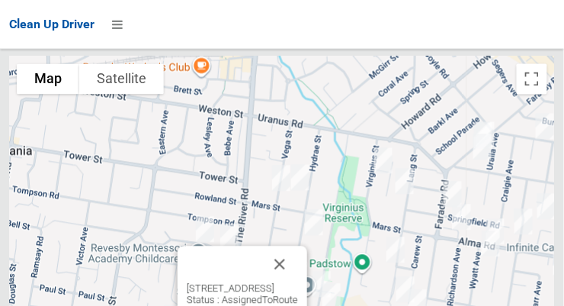
scroll to position [7530, 0]
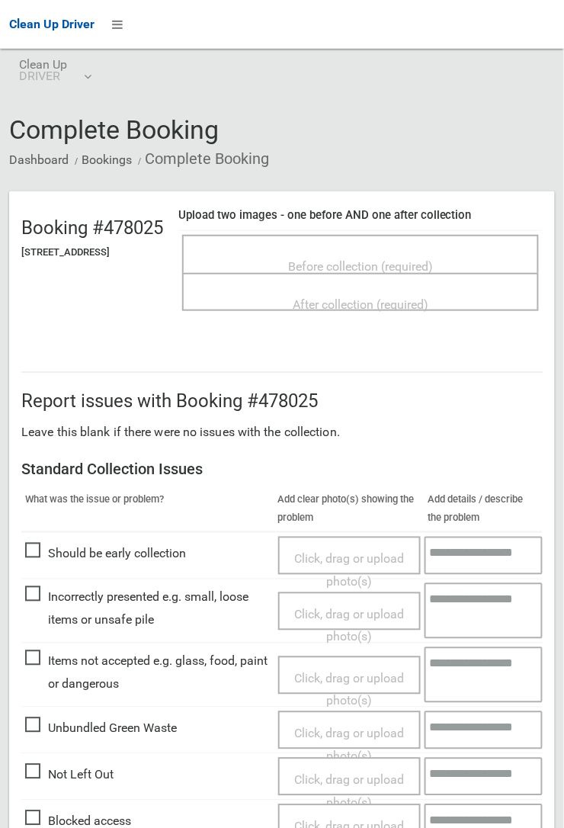
click at [348, 19] on div "Clean Up Driver" at bounding box center [282, 24] width 564 height 49
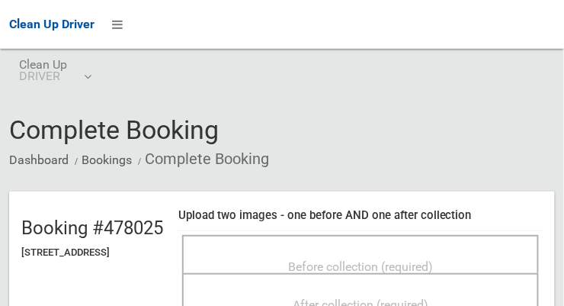
click at [407, 252] on div "Before collection (required)" at bounding box center [360, 266] width 323 height 28
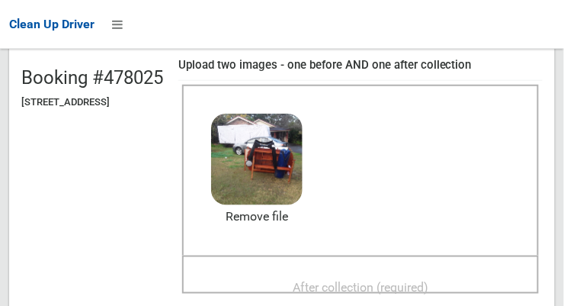
scroll to position [156, 0]
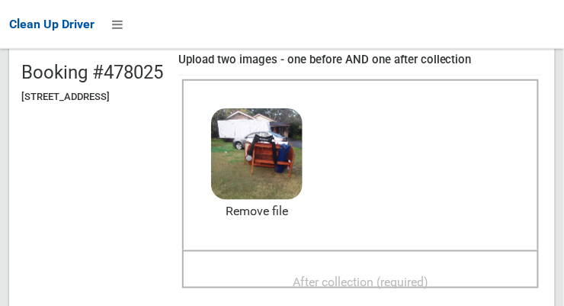
click at [383, 275] on span "After collection (required)" at bounding box center [361, 282] width 136 height 14
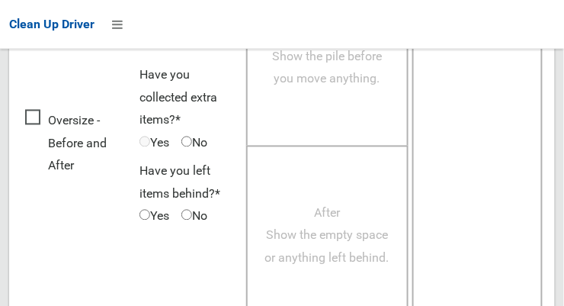
scroll to position [1379, 0]
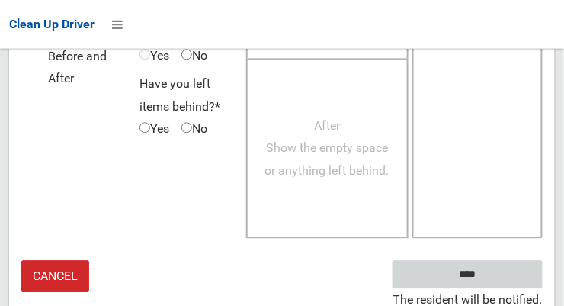
click at [477, 269] on input "****" at bounding box center [468, 274] width 150 height 28
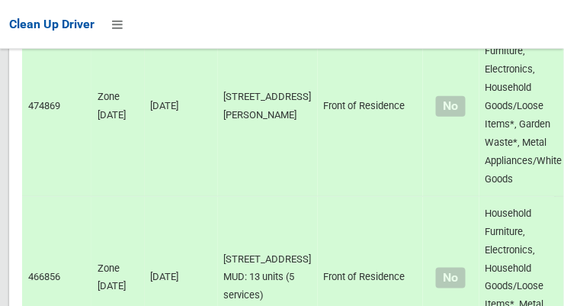
scroll to position [10013, 0]
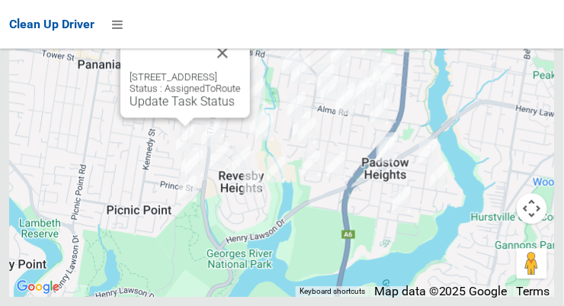
click at [241, 71] on button "Close" at bounding box center [222, 52] width 37 height 37
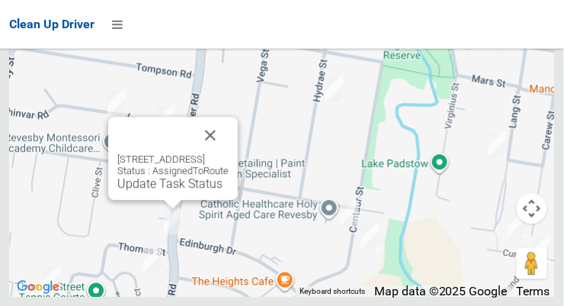
click at [229, 153] on button "Close" at bounding box center [210, 135] width 37 height 37
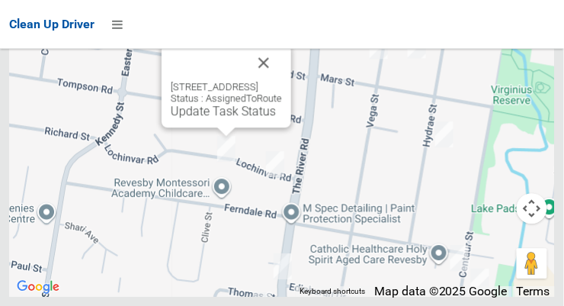
click at [282, 81] on button "Close" at bounding box center [264, 62] width 37 height 37
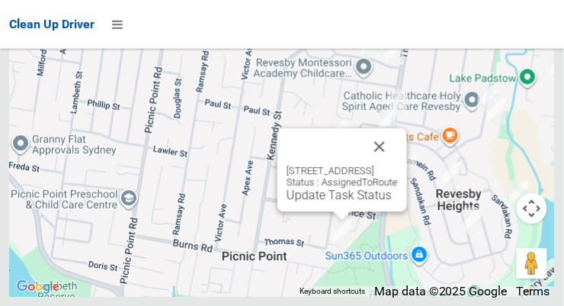
click at [398, 165] on button "Close" at bounding box center [380, 146] width 37 height 37
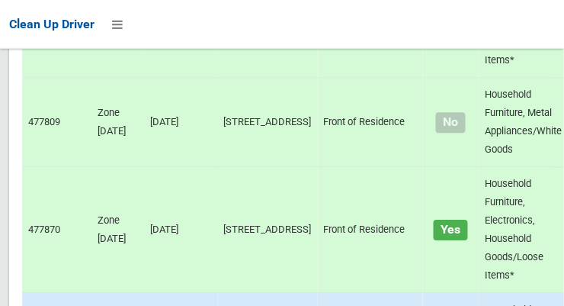
scroll to position [6821, 0]
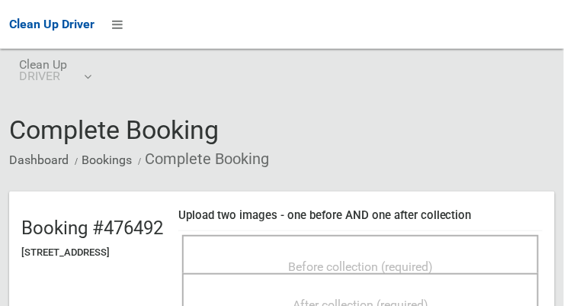
click at [406, 252] on div "Before collection (required)" at bounding box center [360, 266] width 323 height 28
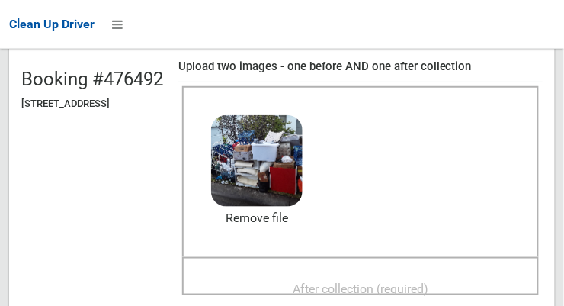
scroll to position [150, 0]
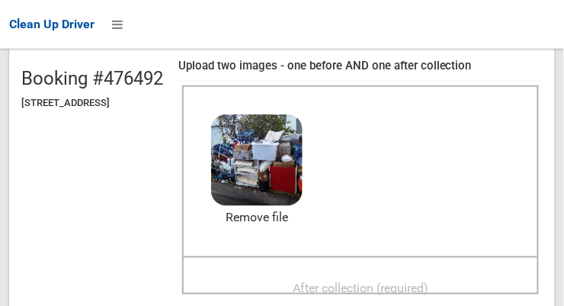
click at [415, 281] on span "After collection (required)" at bounding box center [361, 288] width 136 height 14
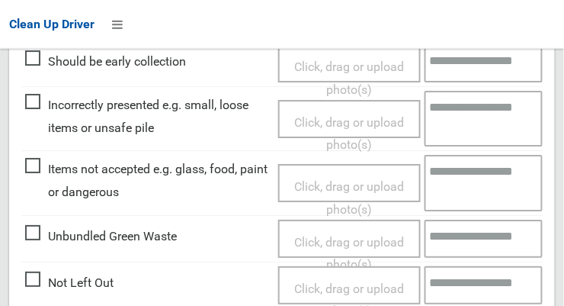
scroll to position [1379, 0]
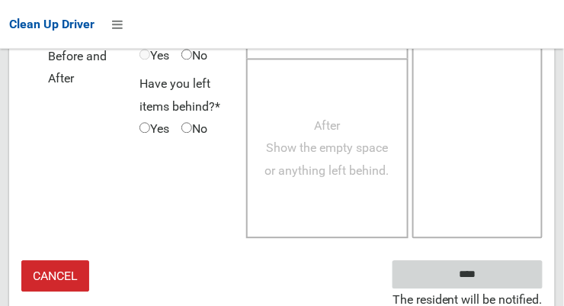
click at [490, 274] on input "****" at bounding box center [468, 274] width 150 height 28
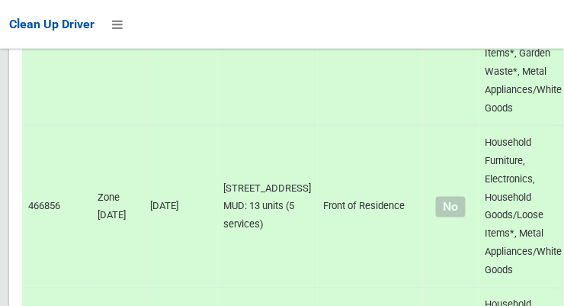
scroll to position [10013, 0]
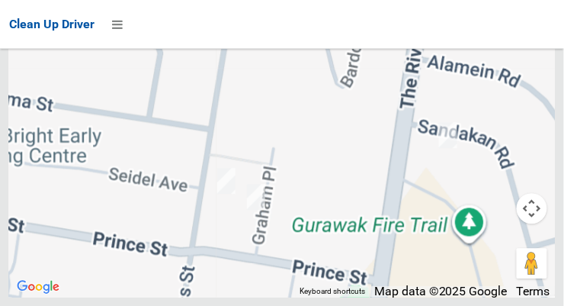
click at [209, 198] on div at bounding box center [282, 105] width 546 height 381
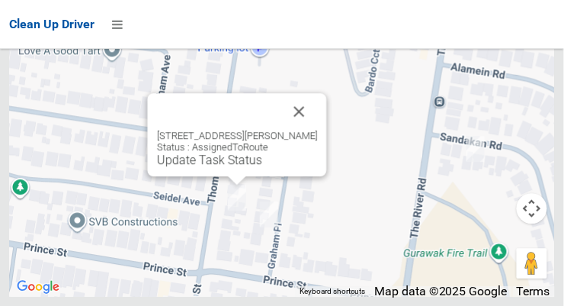
click at [318, 130] on button "Close" at bounding box center [299, 111] width 37 height 37
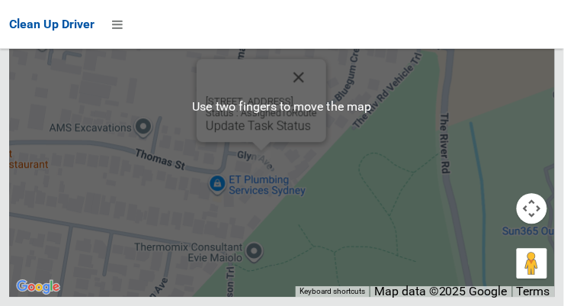
scroll to position [9826, 0]
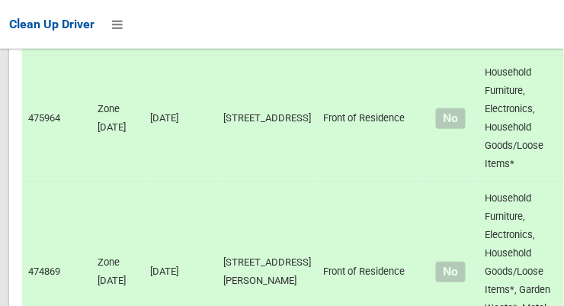
scroll to position [6236, 0]
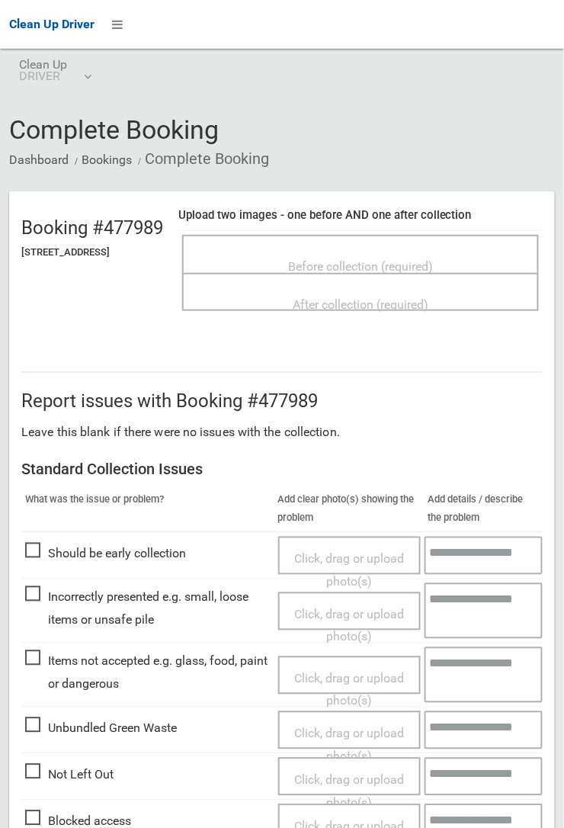
click at [500, 87] on div "Complete Booking Dashboard Bookings Complete Booking Booking #477989 [STREET_AD…" at bounding box center [282, 762] width 564 height 1391
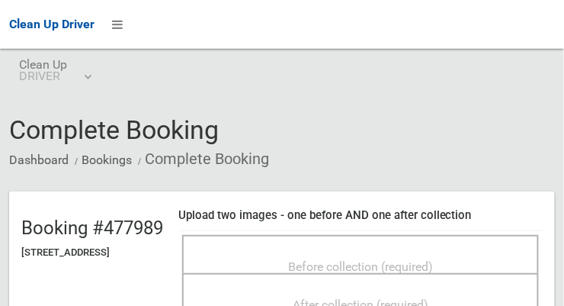
click at [426, 259] on span "Before collection (required)" at bounding box center [360, 266] width 145 height 14
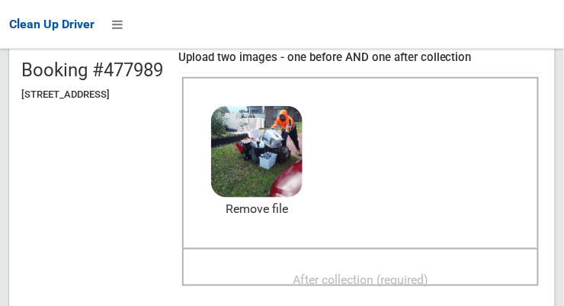
scroll to position [159, 0]
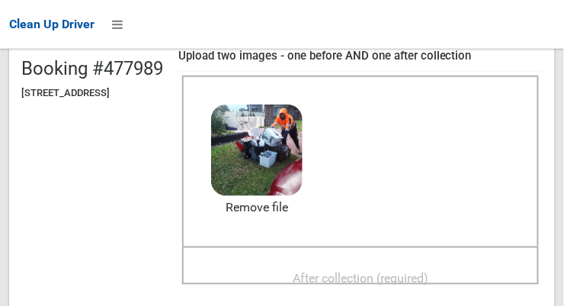
click at [409, 271] on span "After collection (required)" at bounding box center [361, 278] width 136 height 14
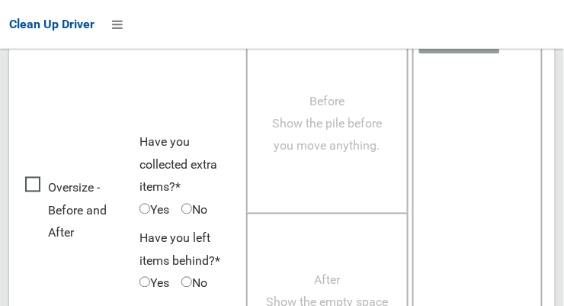
scroll to position [1379, 0]
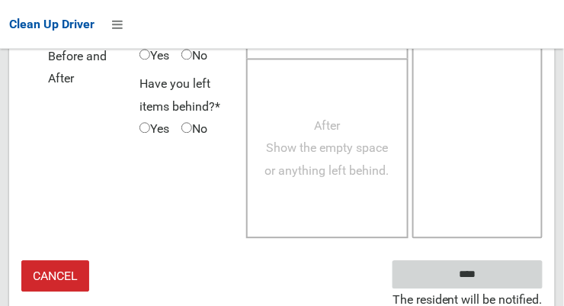
click at [463, 267] on input "****" at bounding box center [468, 274] width 150 height 28
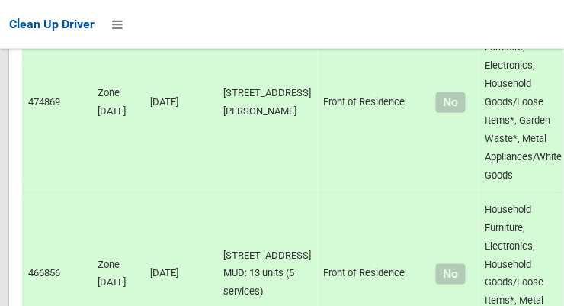
scroll to position [6417, 0]
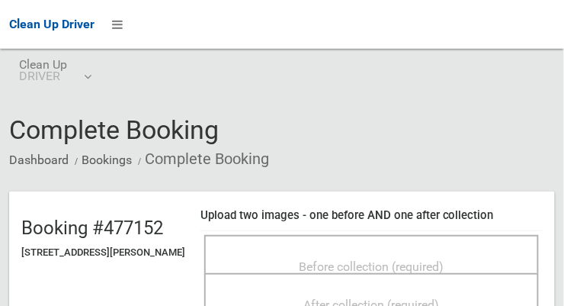
click at [383, 262] on span "Before collection (required)" at bounding box center [372, 266] width 145 height 14
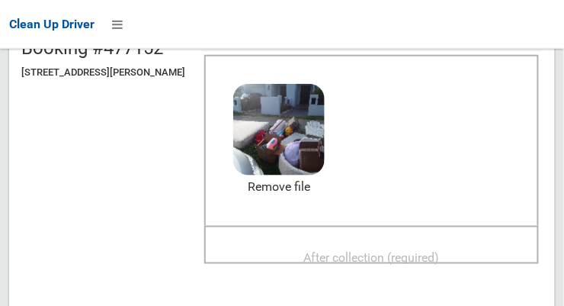
scroll to position [176, 0]
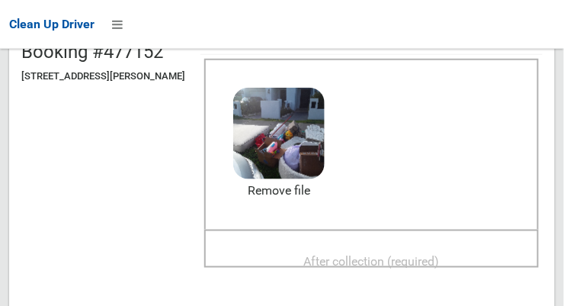
click at [440, 260] on span "After collection (required)" at bounding box center [372, 261] width 136 height 14
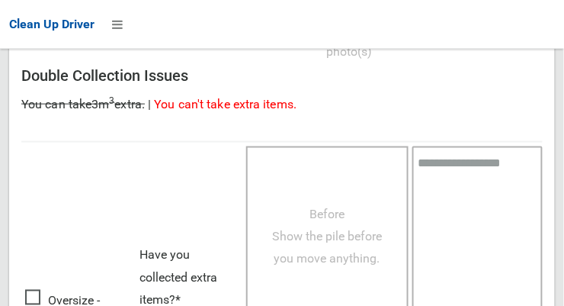
scroll to position [1379, 0]
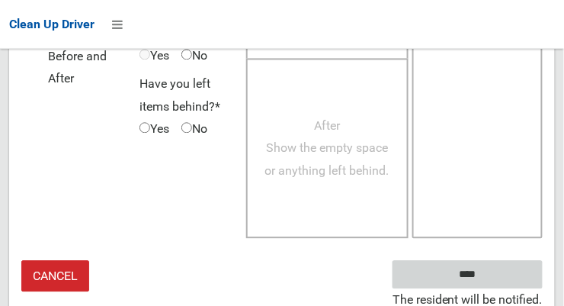
click at [490, 281] on input "****" at bounding box center [468, 274] width 150 height 28
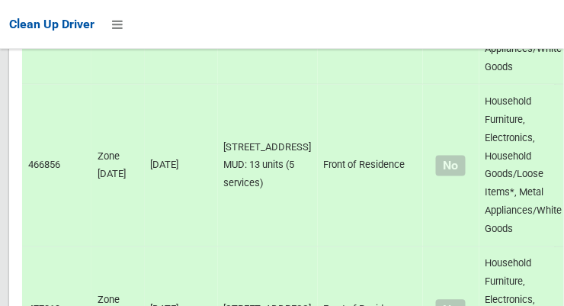
scroll to position [6527, 0]
click at [487, 297] on div at bounding box center [282, 153] width 564 height 306
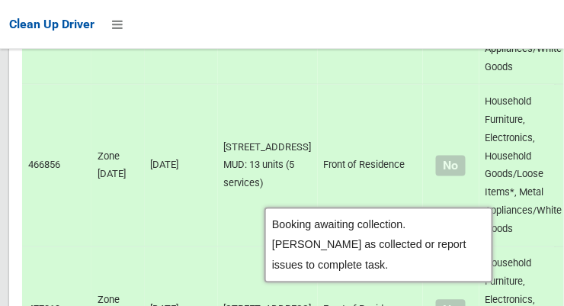
scroll to position [6616, 0]
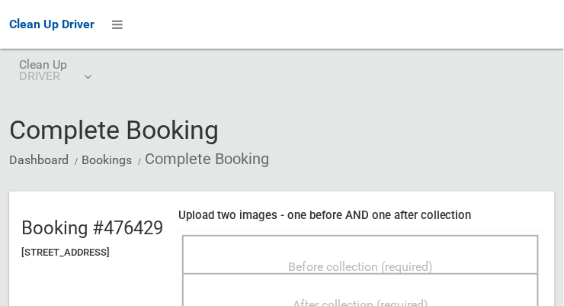
click at [449, 252] on div "Before collection (required)" at bounding box center [360, 266] width 323 height 28
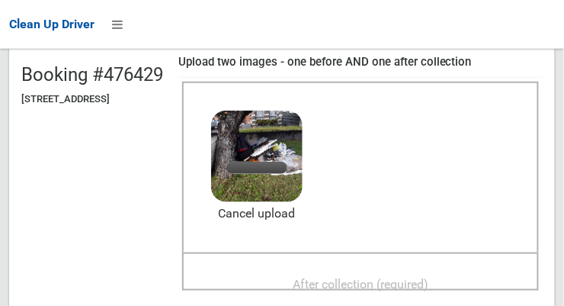
scroll to position [169, 0]
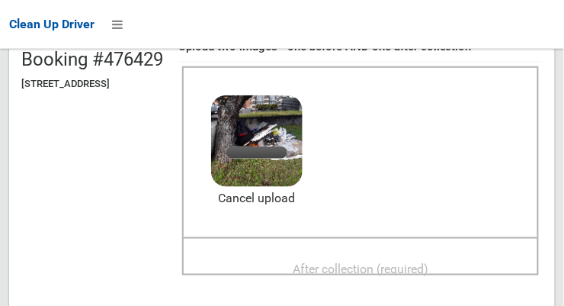
click at [370, 266] on span "After collection (required)" at bounding box center [361, 269] width 136 height 14
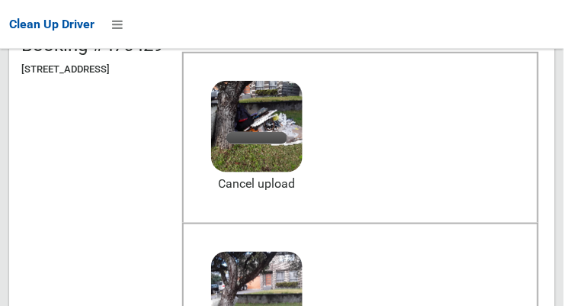
scroll to position [185, 0]
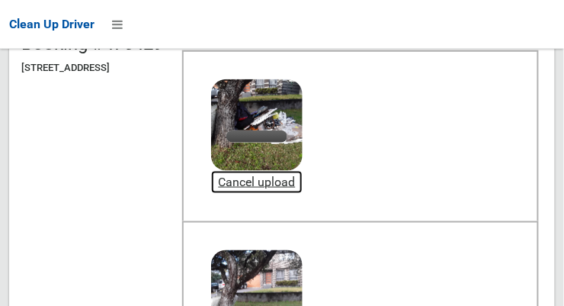
click at [303, 175] on link "Cancel upload" at bounding box center [257, 182] width 92 height 23
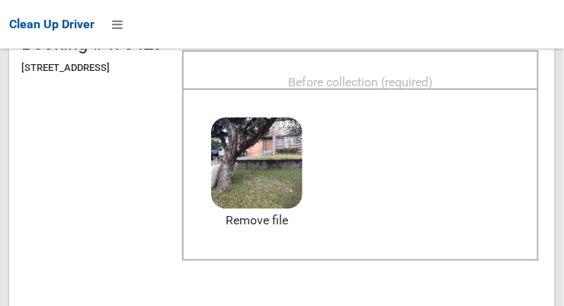
click at [411, 75] on span "Before collection (required)" at bounding box center [360, 82] width 145 height 14
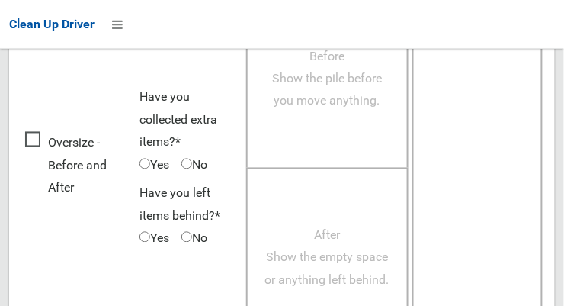
scroll to position [1379, 0]
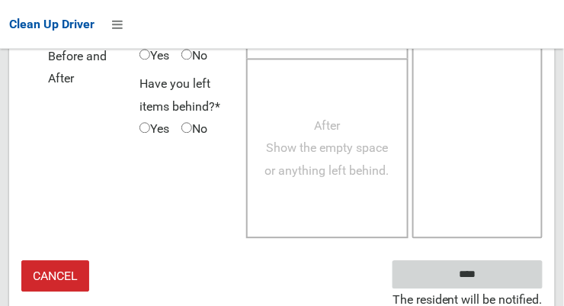
click at [490, 270] on input "****" at bounding box center [468, 274] width 150 height 28
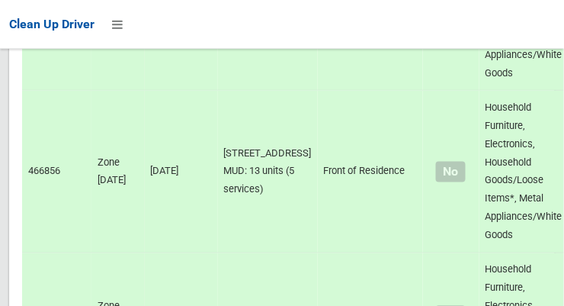
scroll to position [6522, 0]
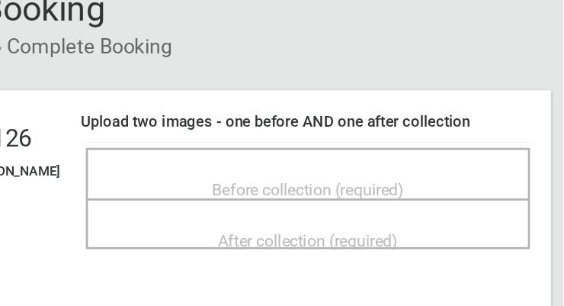
scroll to position [49, 0]
click at [445, 211] on span "Before collection (required)" at bounding box center [372, 218] width 145 height 14
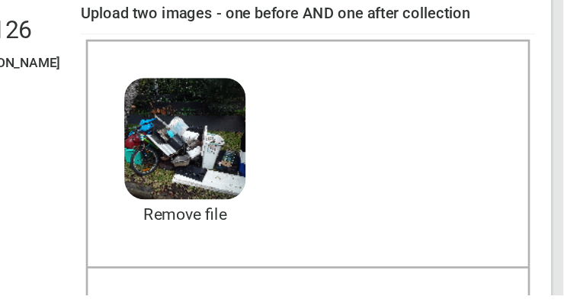
scroll to position [145, 0]
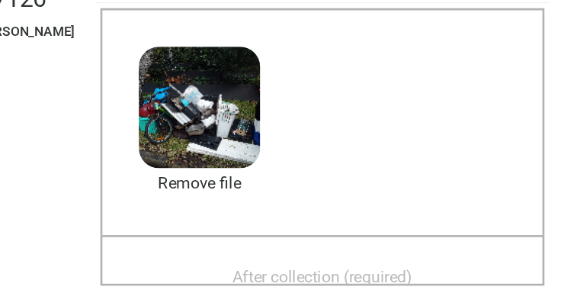
click at [434, 285] on span "After collection (required)" at bounding box center [372, 292] width 136 height 14
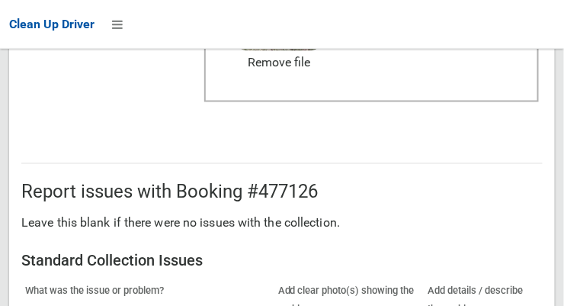
scroll to position [1379, 0]
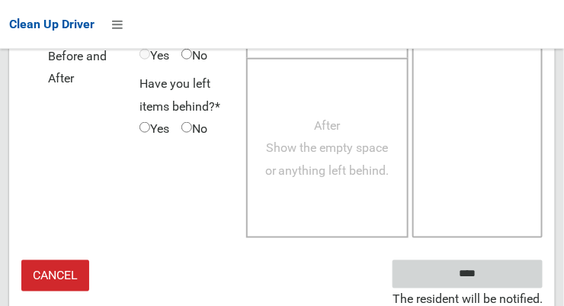
click at [490, 269] on input "****" at bounding box center [468, 274] width 150 height 28
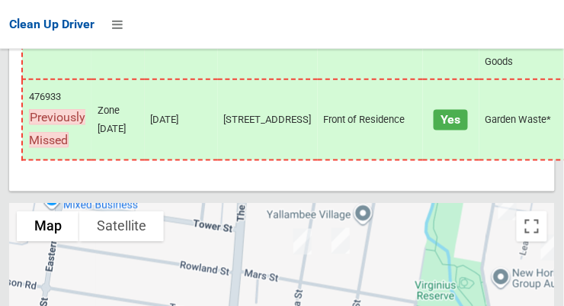
scroll to position [7378, 0]
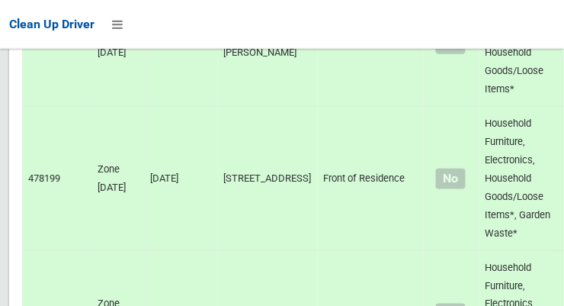
scroll to position [0, 0]
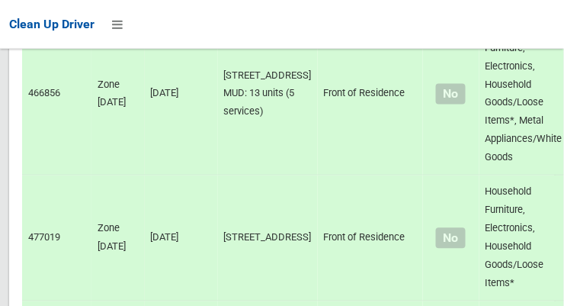
scroll to position [10013, 0]
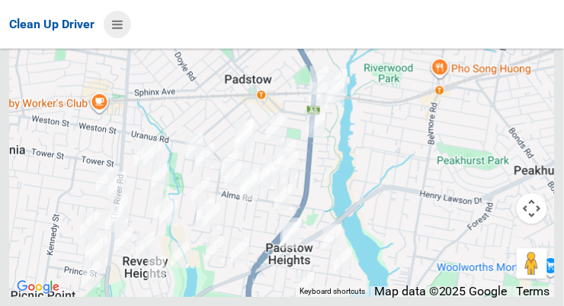
click at [113, 22] on icon at bounding box center [117, 24] width 11 height 26
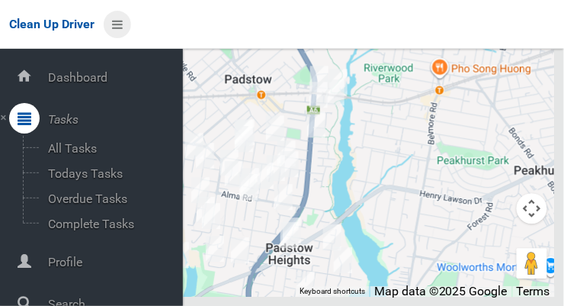
scroll to position [82, 0]
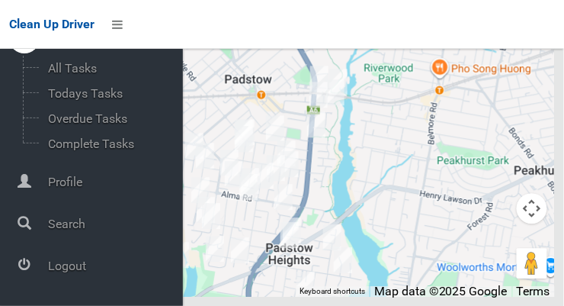
click at [86, 273] on span "Logout" at bounding box center [113, 266] width 140 height 14
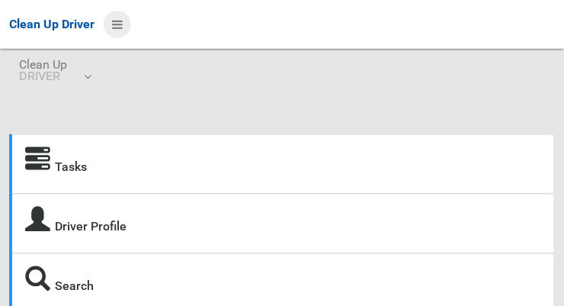
click at [117, 24] on icon at bounding box center [117, 24] width 11 height 26
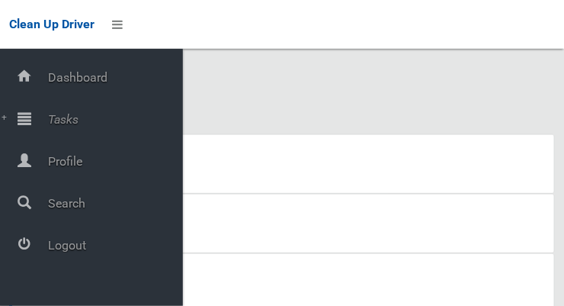
click at [78, 125] on span "Tasks" at bounding box center [113, 119] width 140 height 14
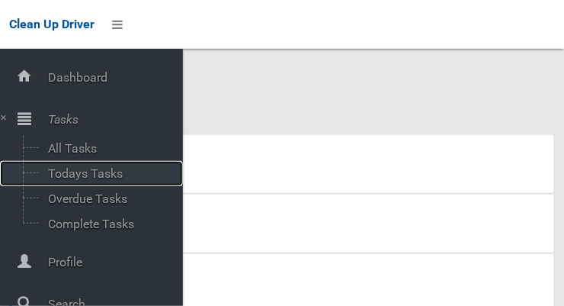
click at [111, 178] on span "Todays Tasks" at bounding box center [106, 173] width 127 height 14
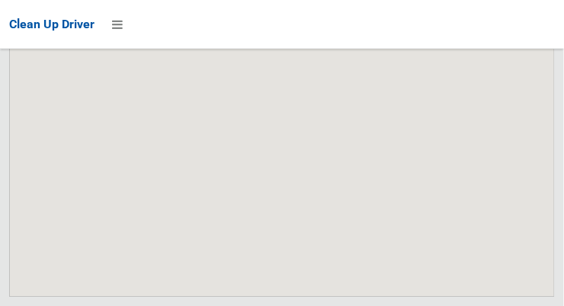
scroll to position [10095, 0]
